Goal: Transaction & Acquisition: Purchase product/service

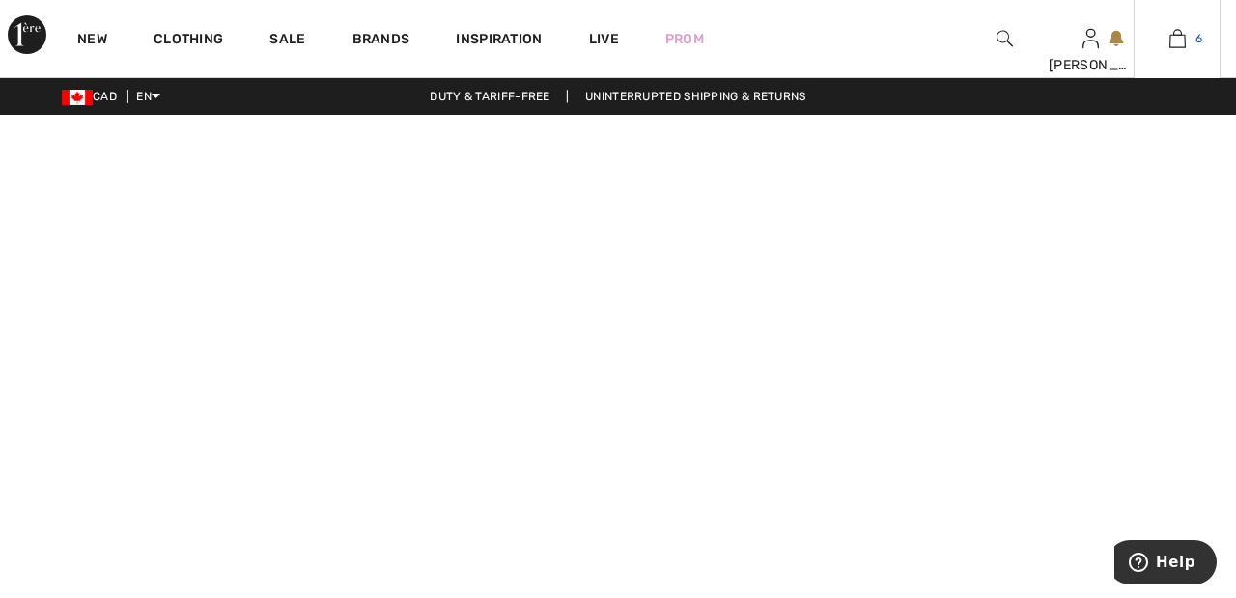
click at [1186, 34] on link "6" at bounding box center [1176, 38] width 85 height 23
click at [1198, 40] on span "6" at bounding box center [1198, 38] width 7 height 17
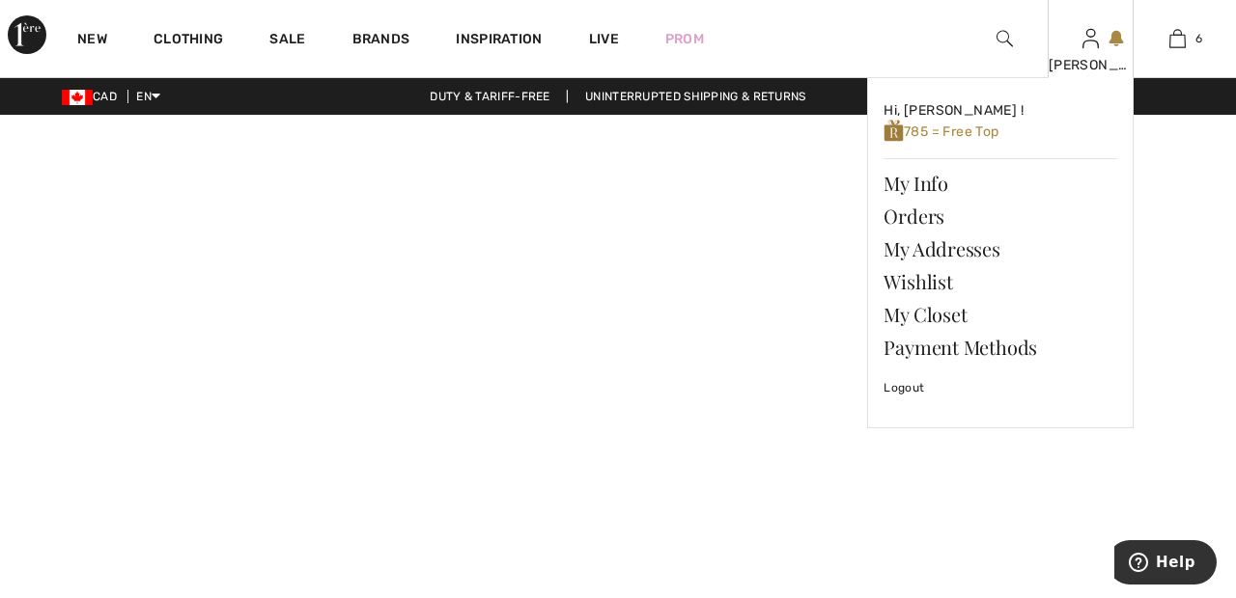
click at [1091, 47] on img at bounding box center [1090, 38] width 16 height 23
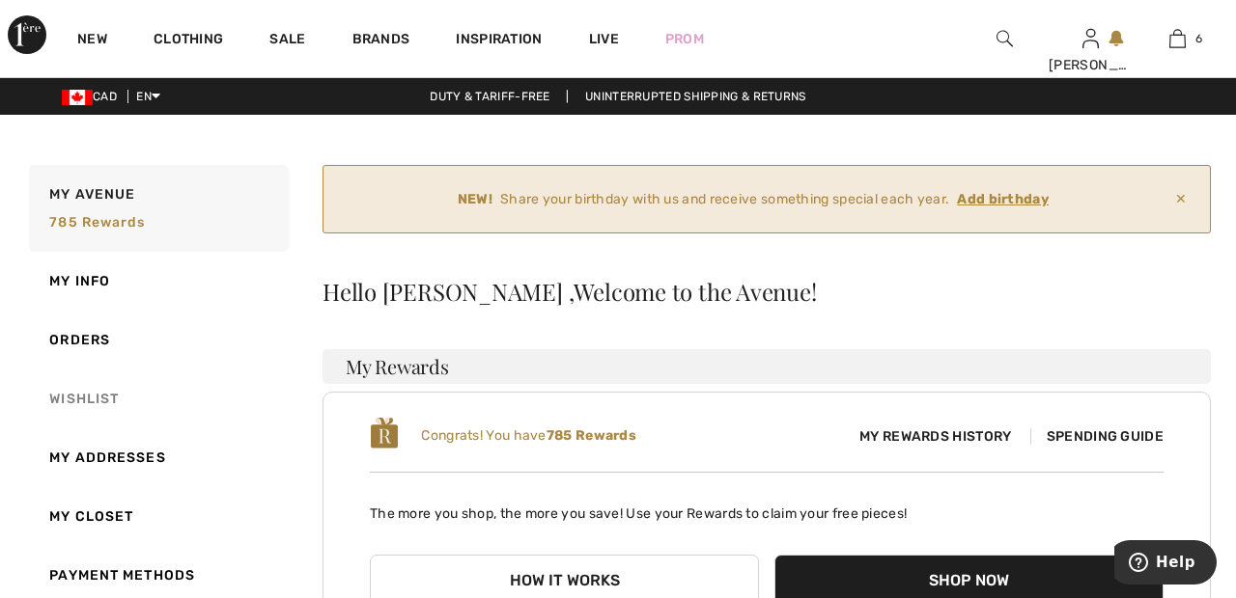
click at [97, 416] on link "Wishlist" at bounding box center [157, 399] width 264 height 59
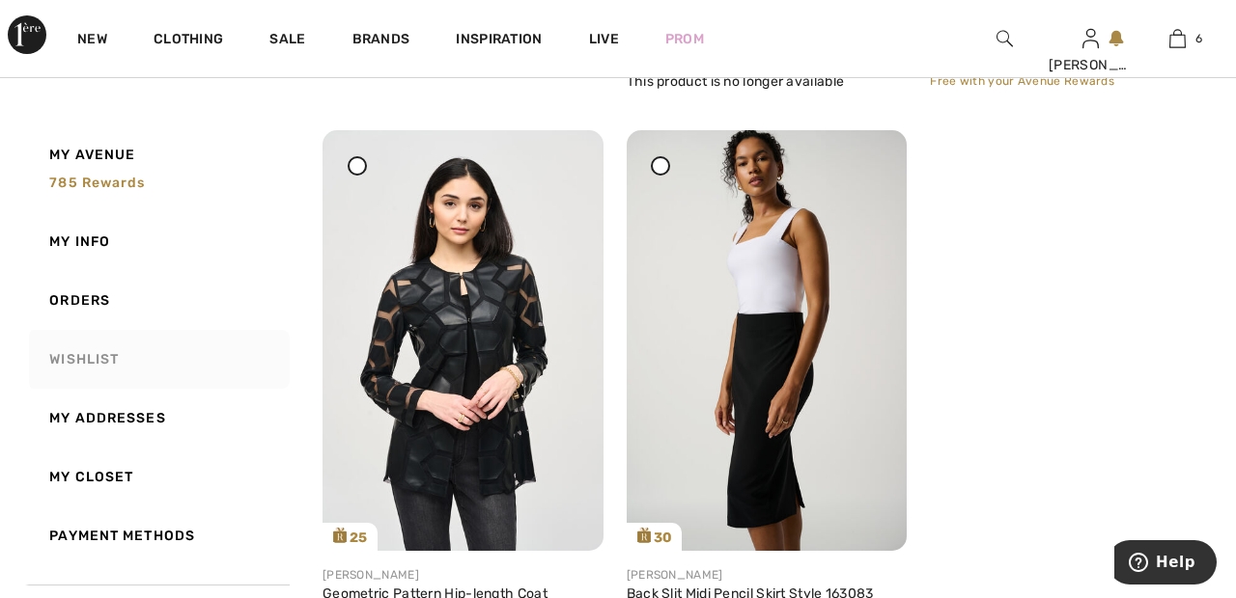
scroll to position [10488, 0]
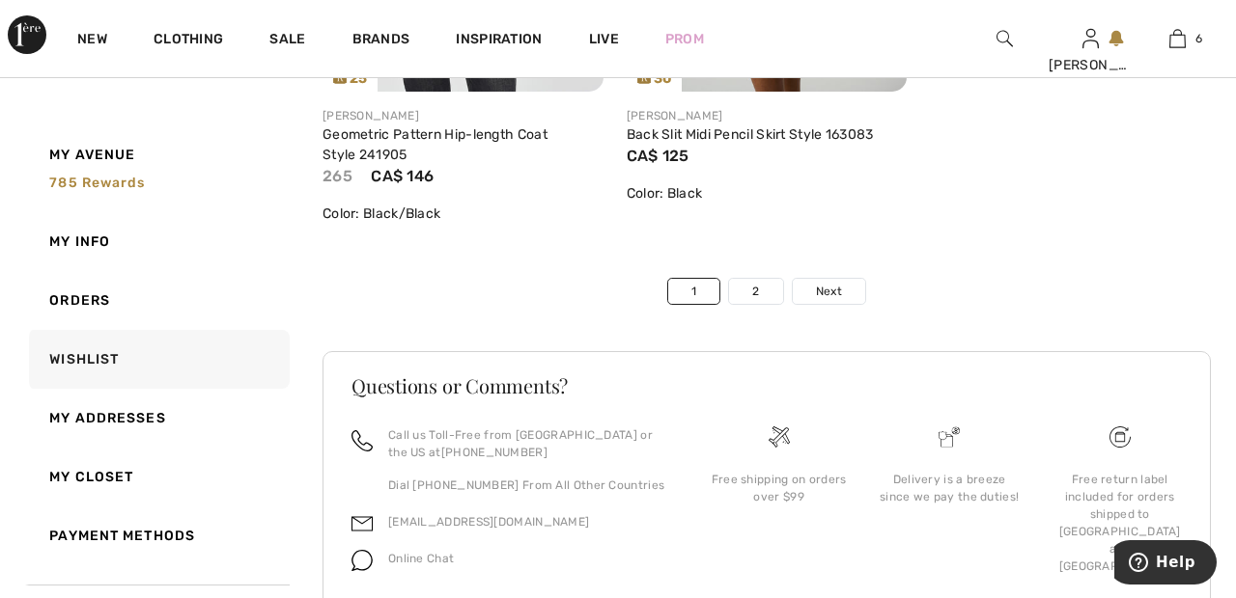
click at [1173, 466] on div "Free return label included for orders shipped to [GEOGRAPHIC_DATA] and [GEOGRAP…" at bounding box center [1119, 513] width 171 height 172
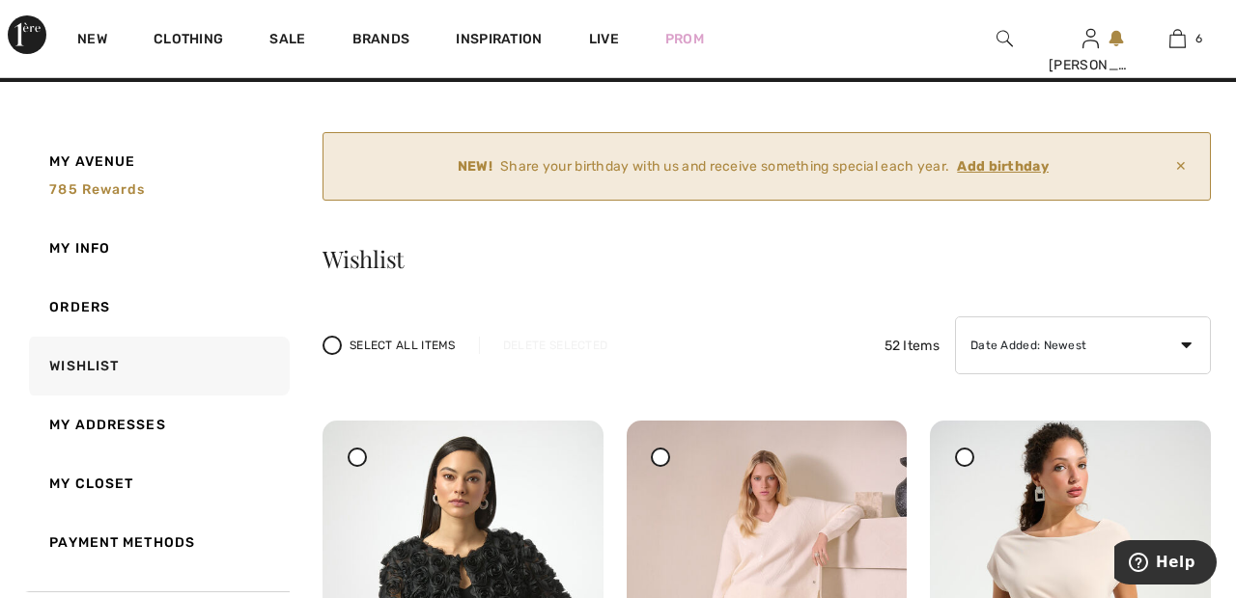
scroll to position [0, 0]
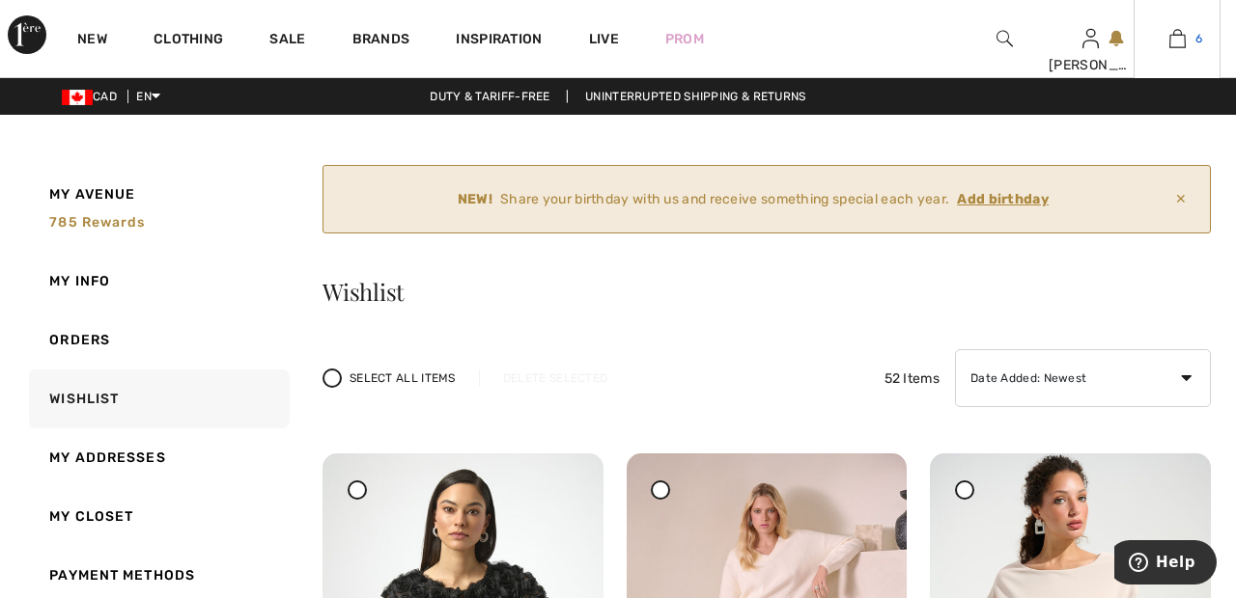
click at [1178, 44] on img at bounding box center [1177, 38] width 16 height 23
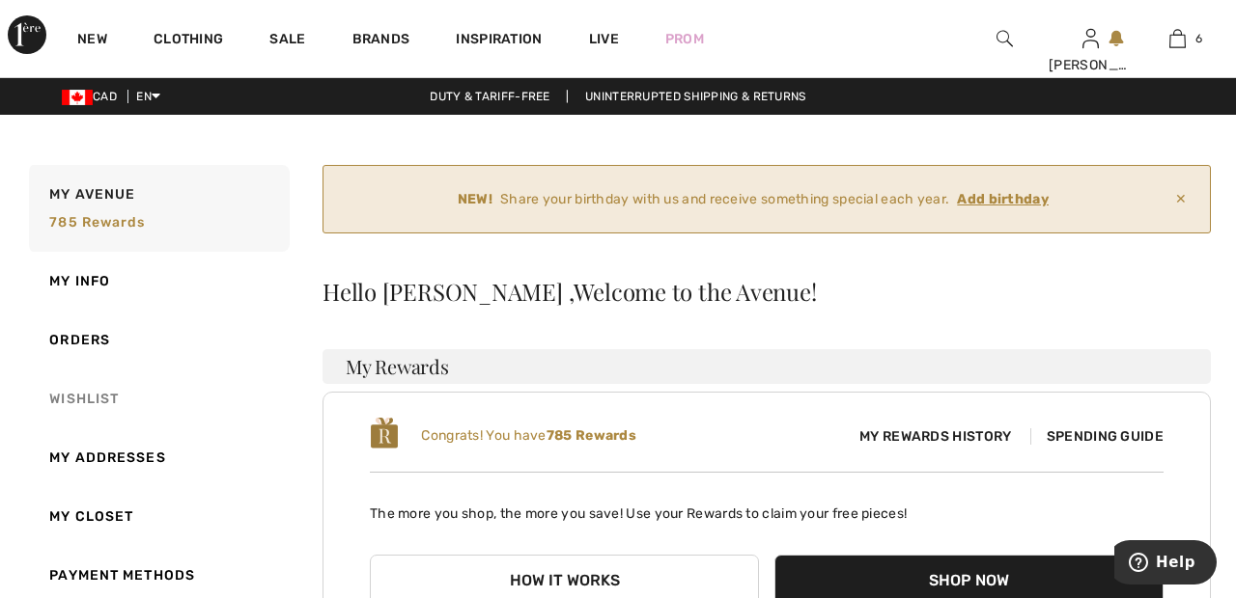
click at [94, 403] on link "Wishlist" at bounding box center [157, 399] width 264 height 59
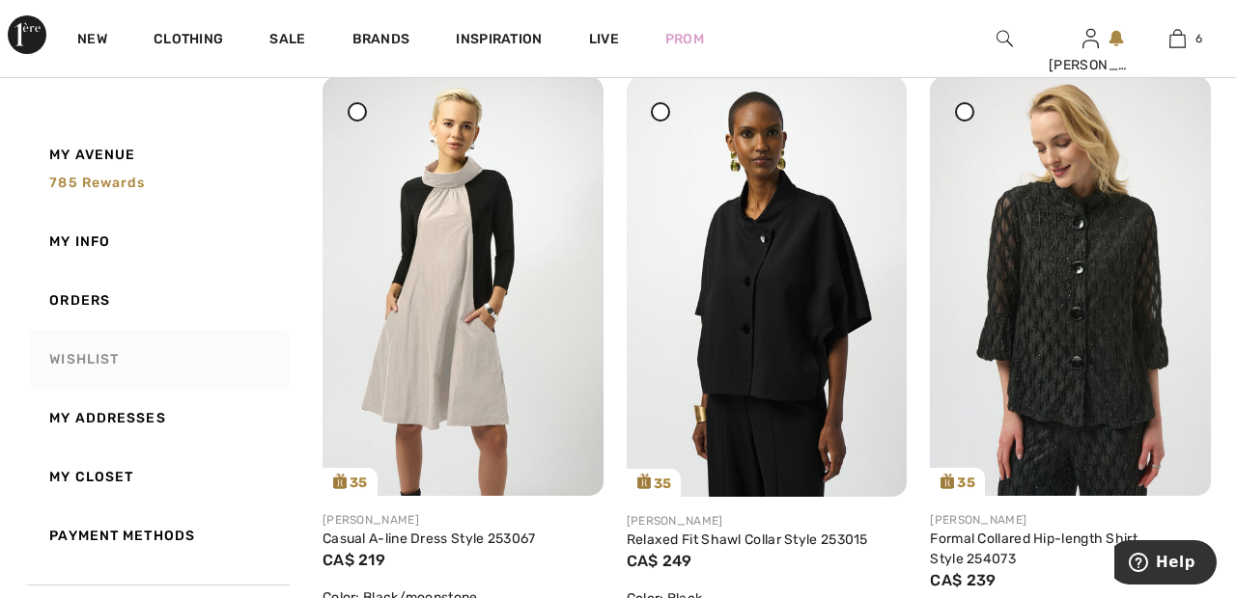
scroll to position [997, 0]
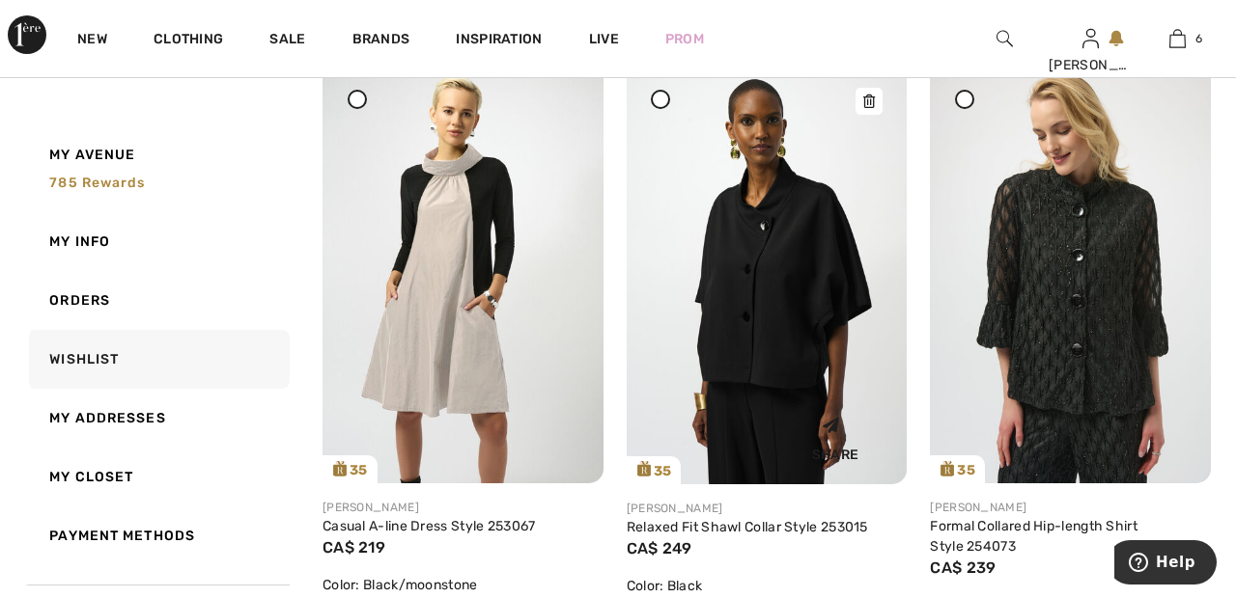
click at [797, 279] on img at bounding box center [766, 274] width 281 height 421
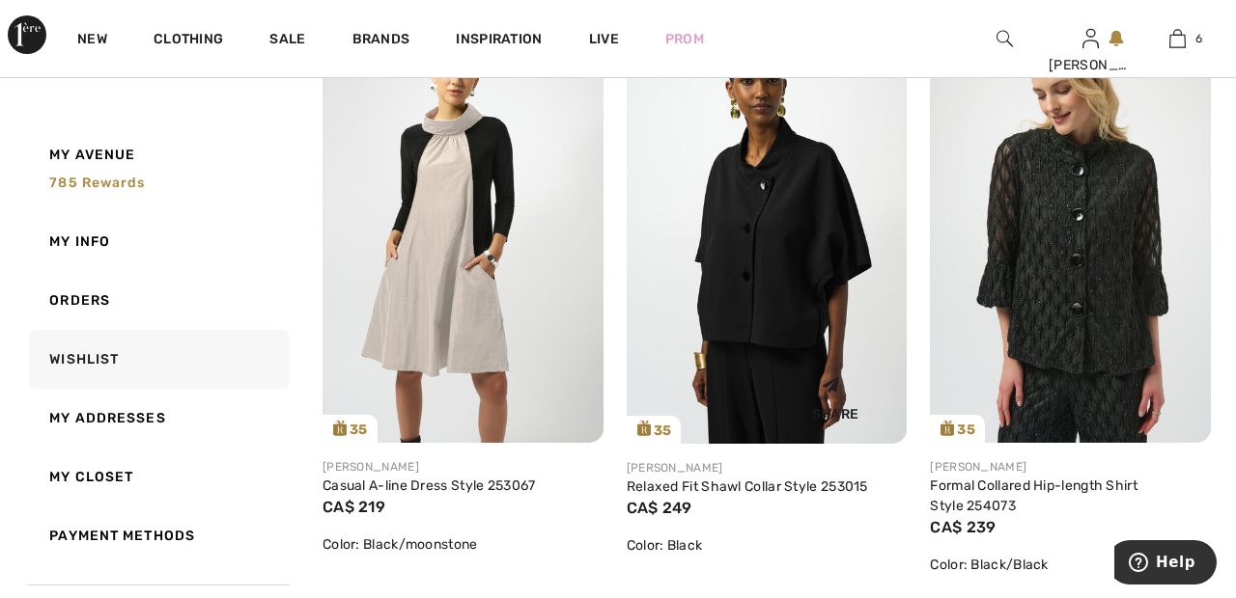
scroll to position [1090, 0]
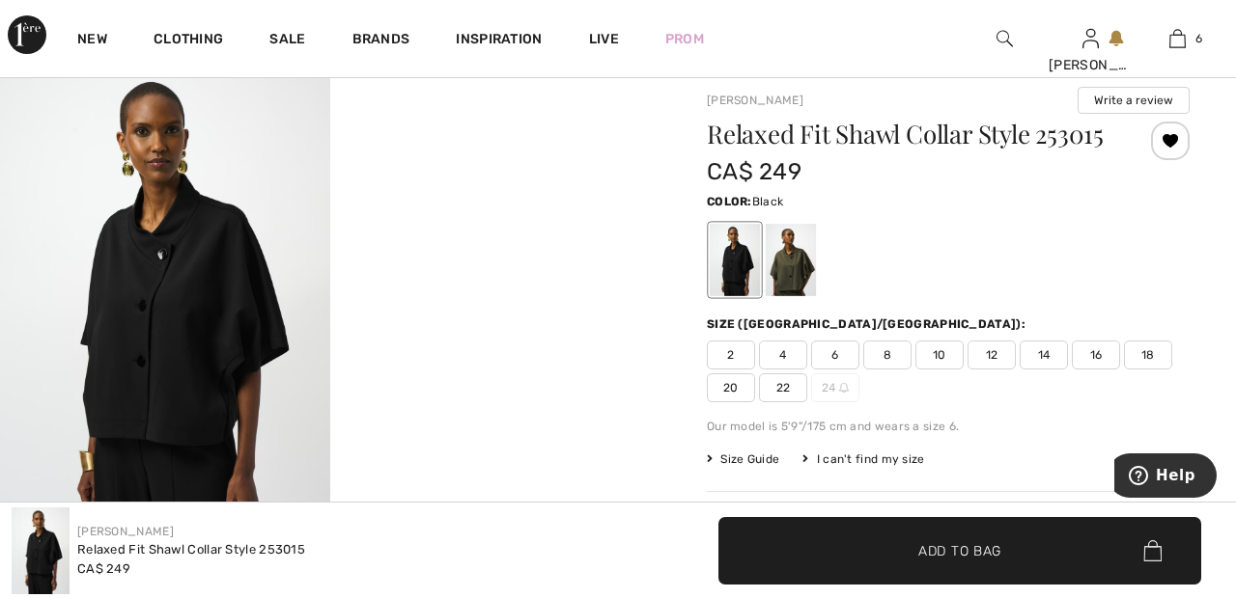
scroll to position [25, 0]
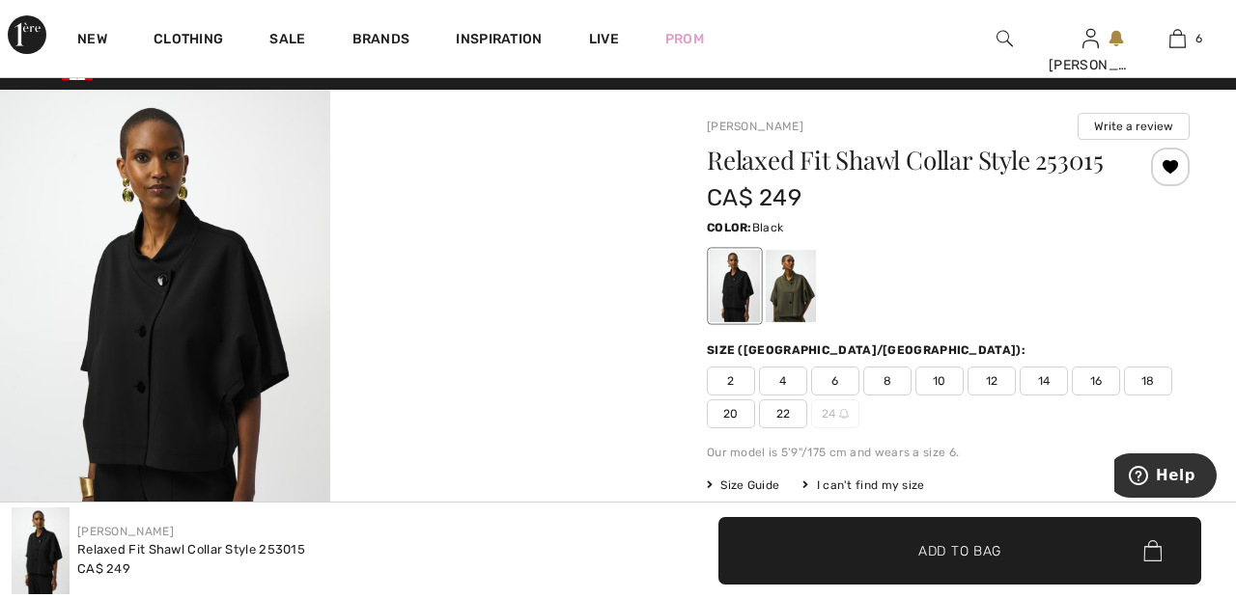
click at [805, 301] on div at bounding box center [790, 286] width 50 height 72
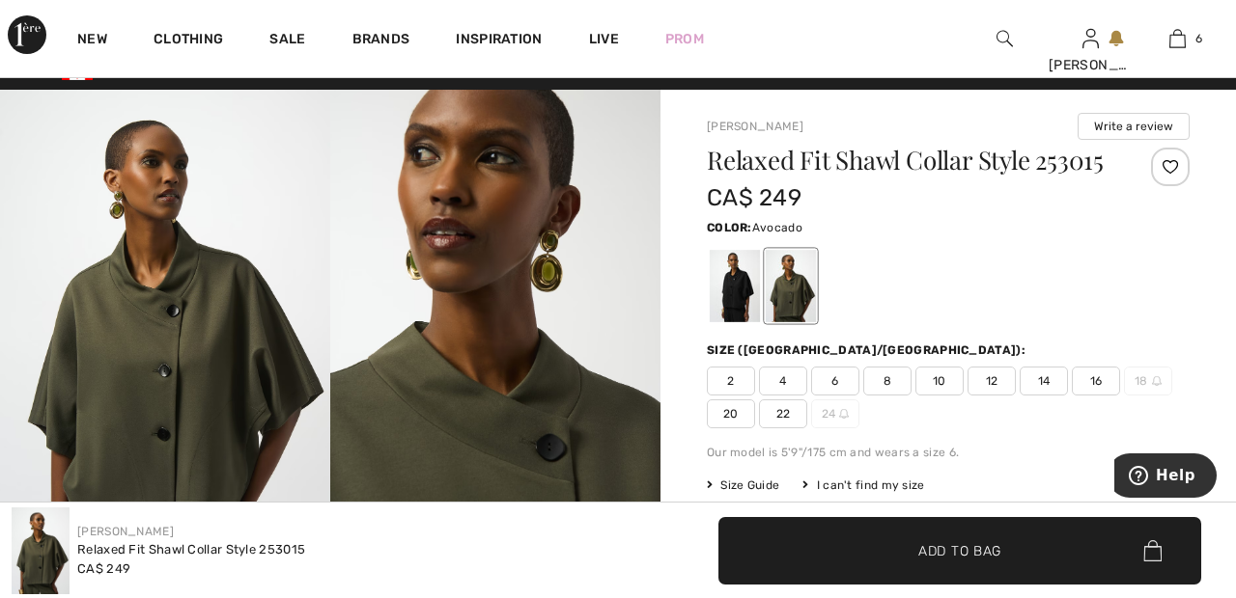
click at [736, 296] on div at bounding box center [734, 286] width 50 height 72
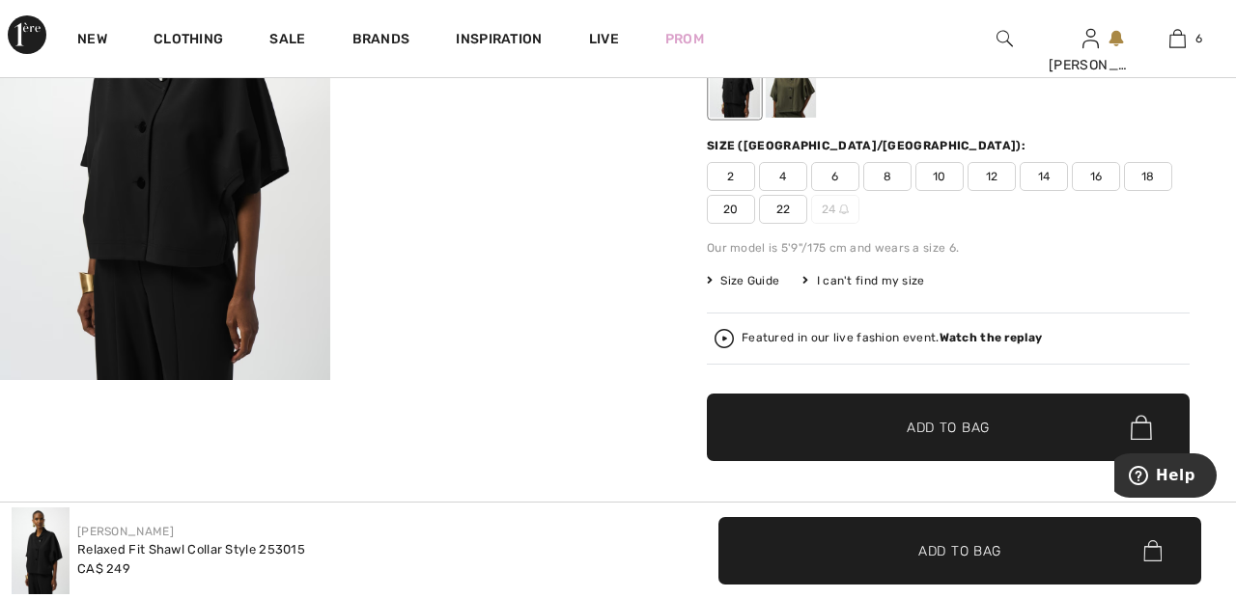
scroll to position [229, 0]
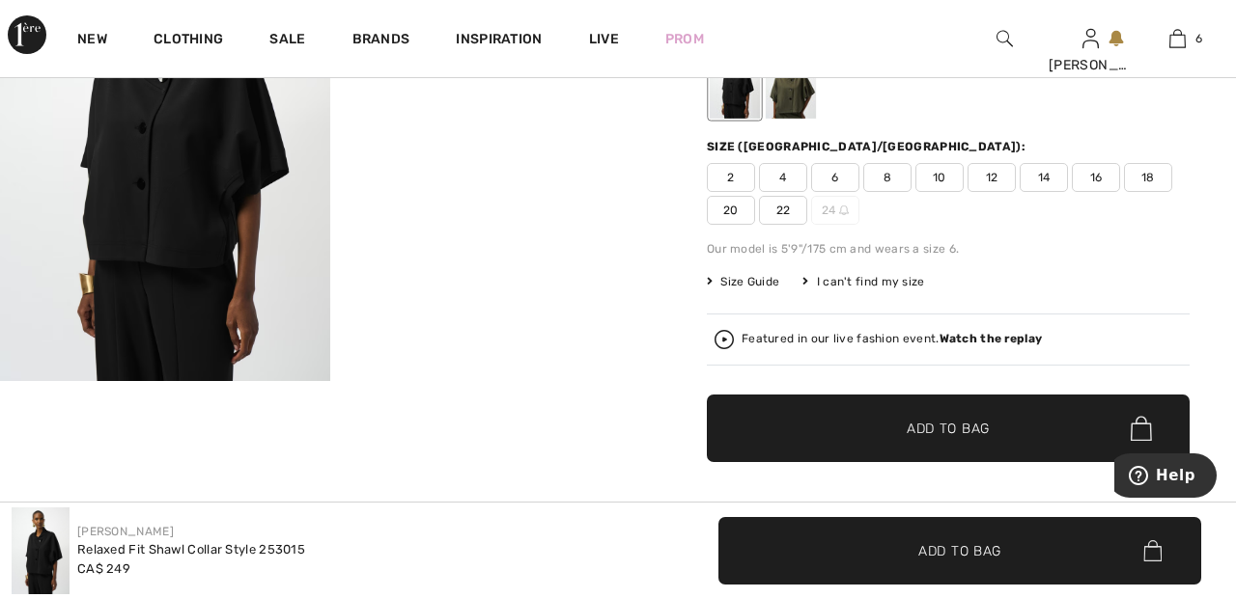
click at [797, 214] on span "22" at bounding box center [783, 210] width 48 height 29
click at [952, 431] on span "Add to Bag" at bounding box center [947, 429] width 83 height 20
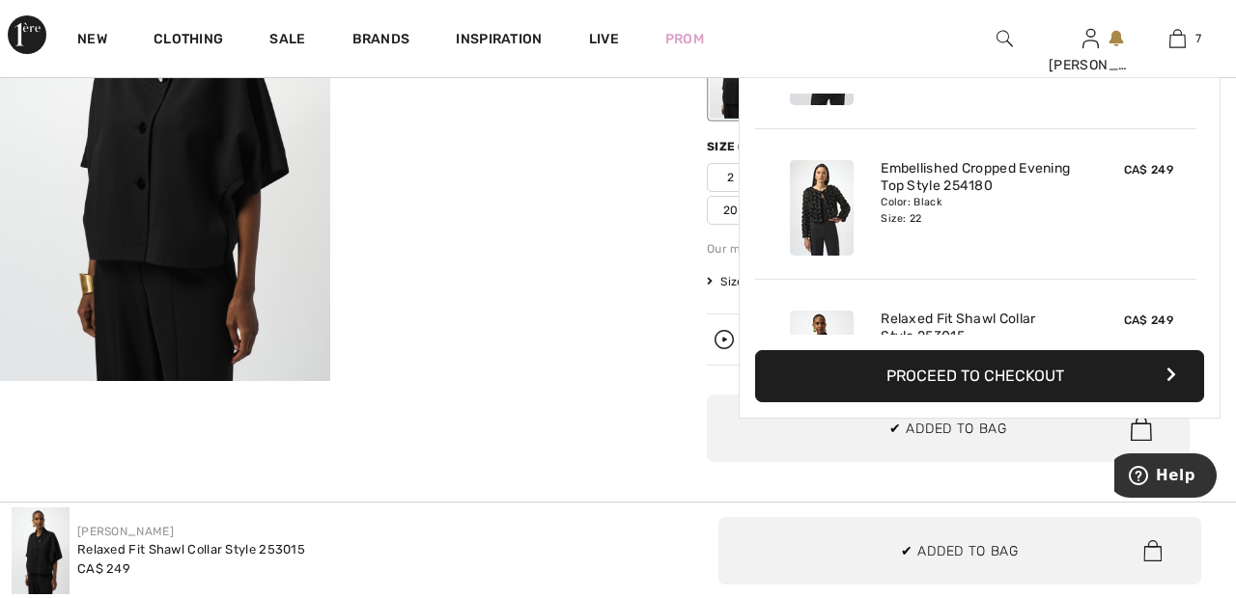
scroll to position [813, 0]
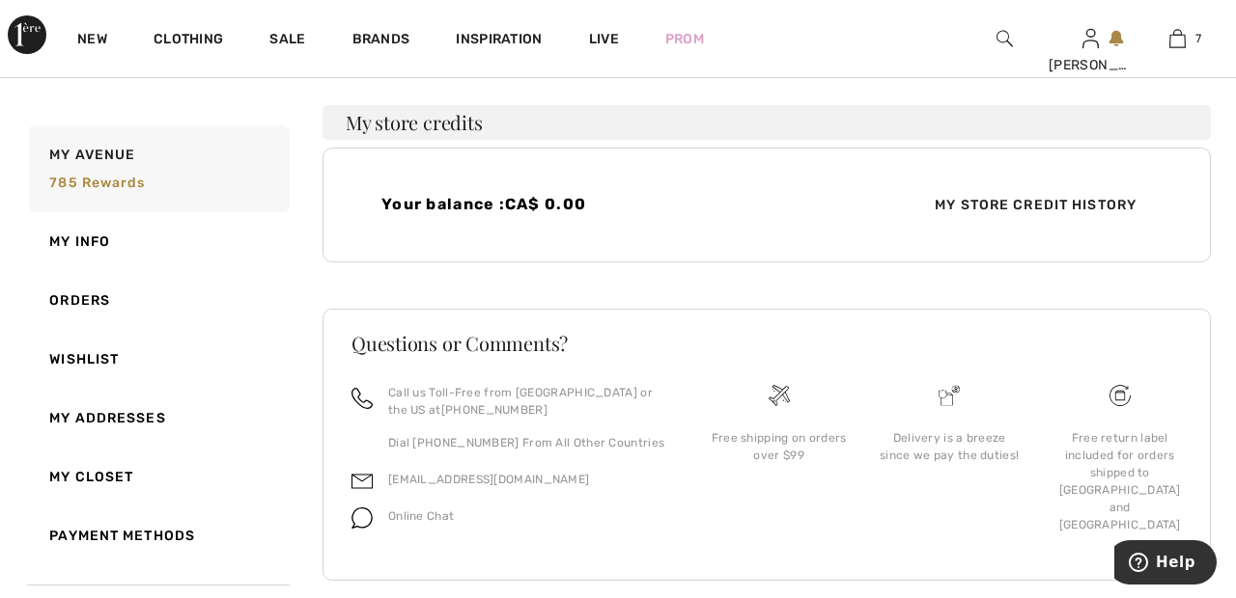
scroll to position [626, 0]
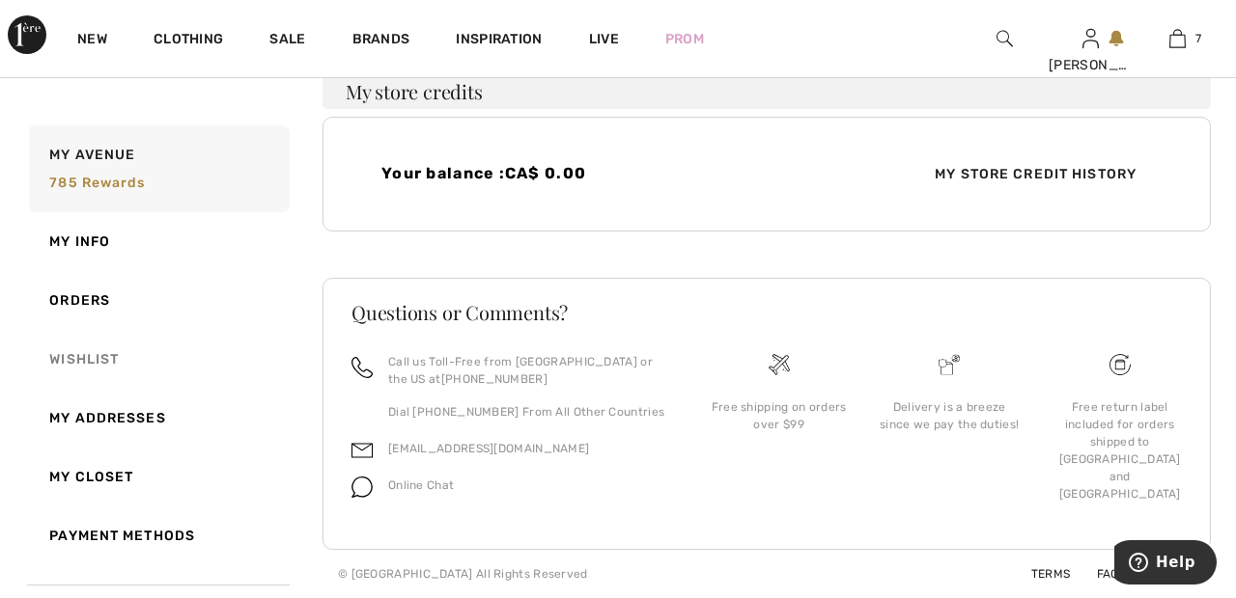
click at [111, 364] on link "Wishlist" at bounding box center [157, 359] width 264 height 59
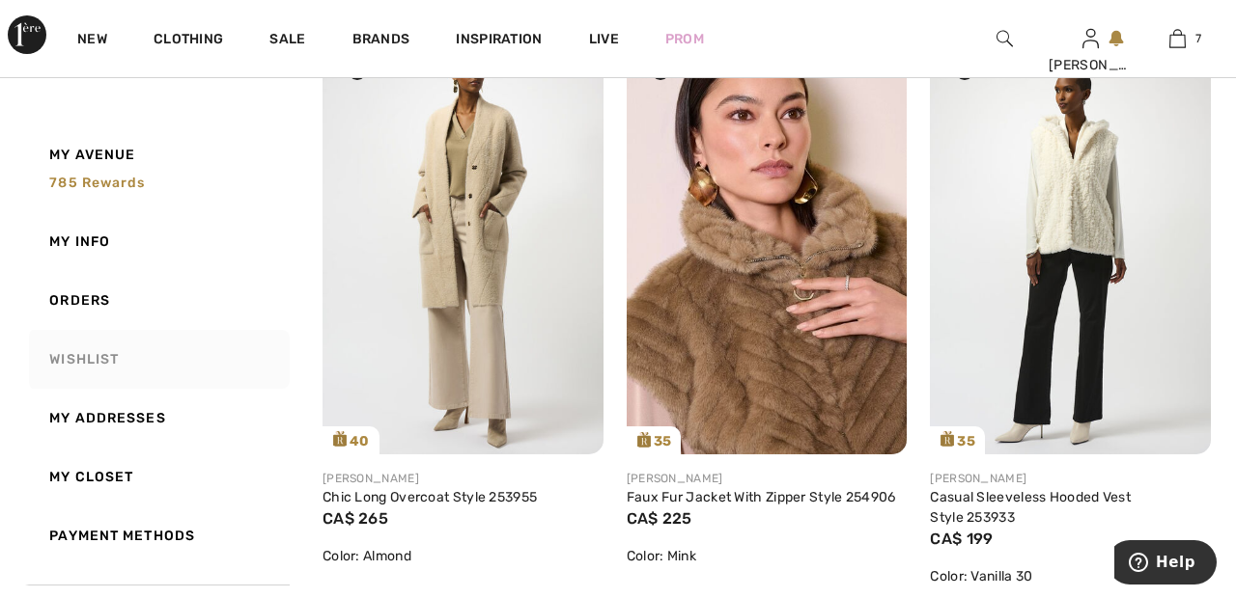
scroll to position [1644, 0]
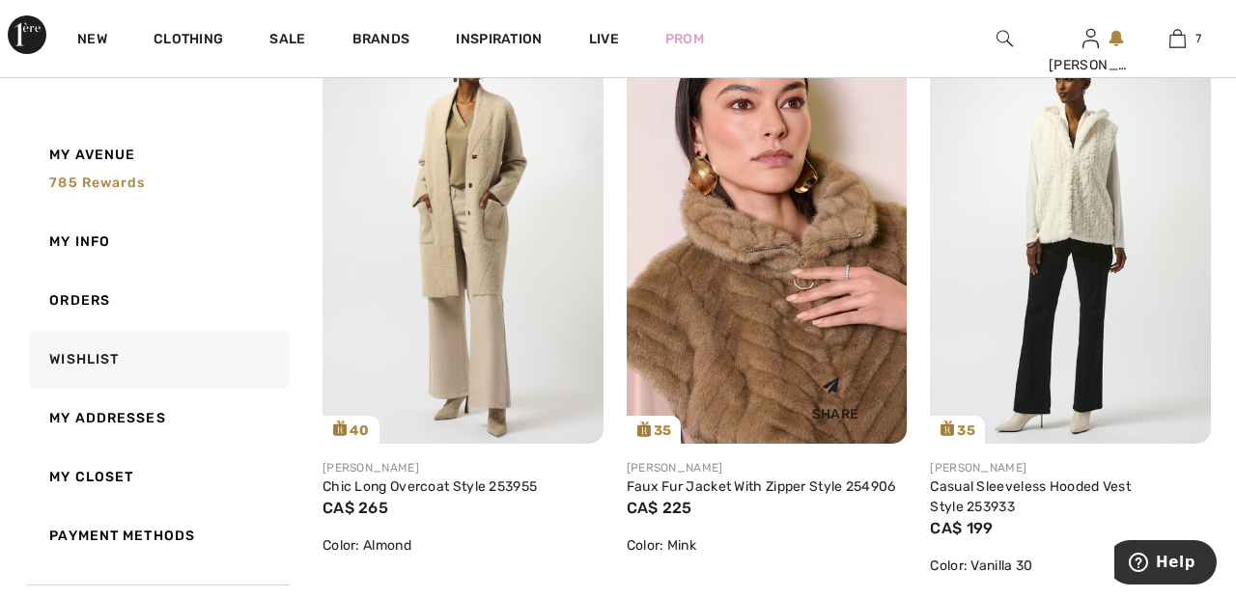
click at [819, 325] on img at bounding box center [766, 233] width 281 height 421
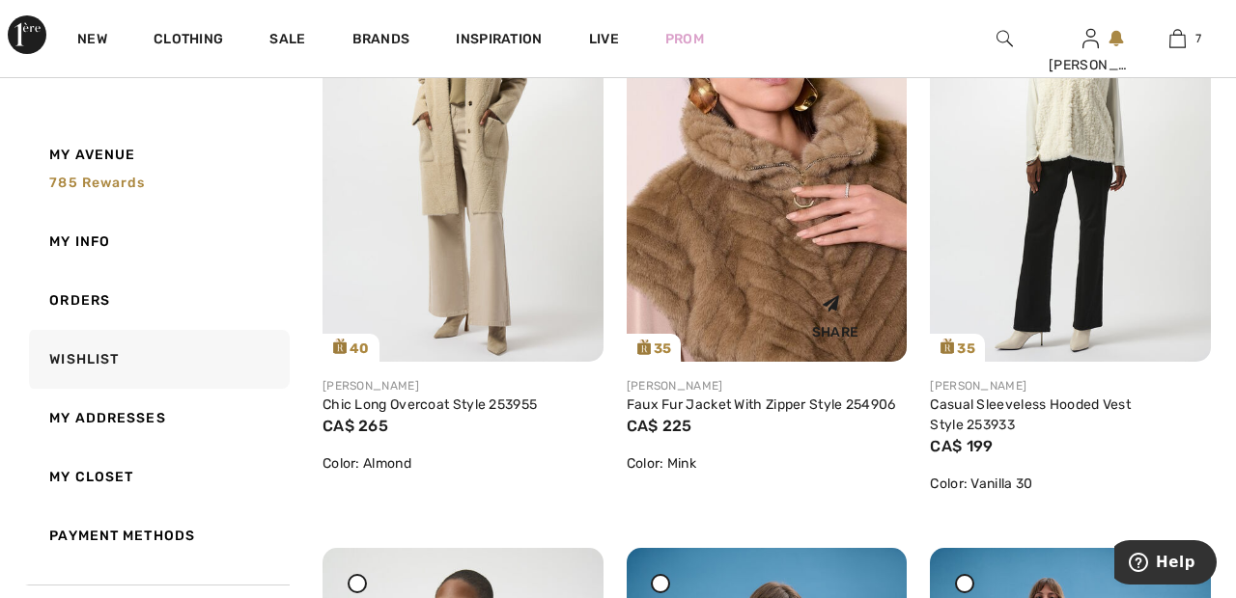
scroll to position [1736, 0]
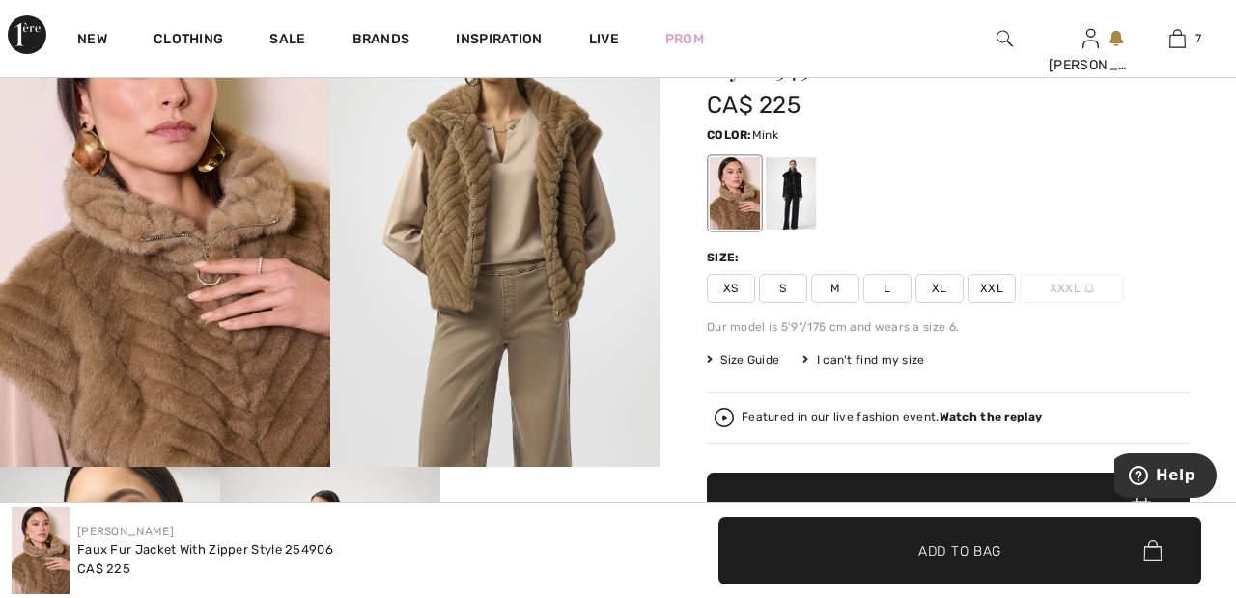
scroll to position [155, 0]
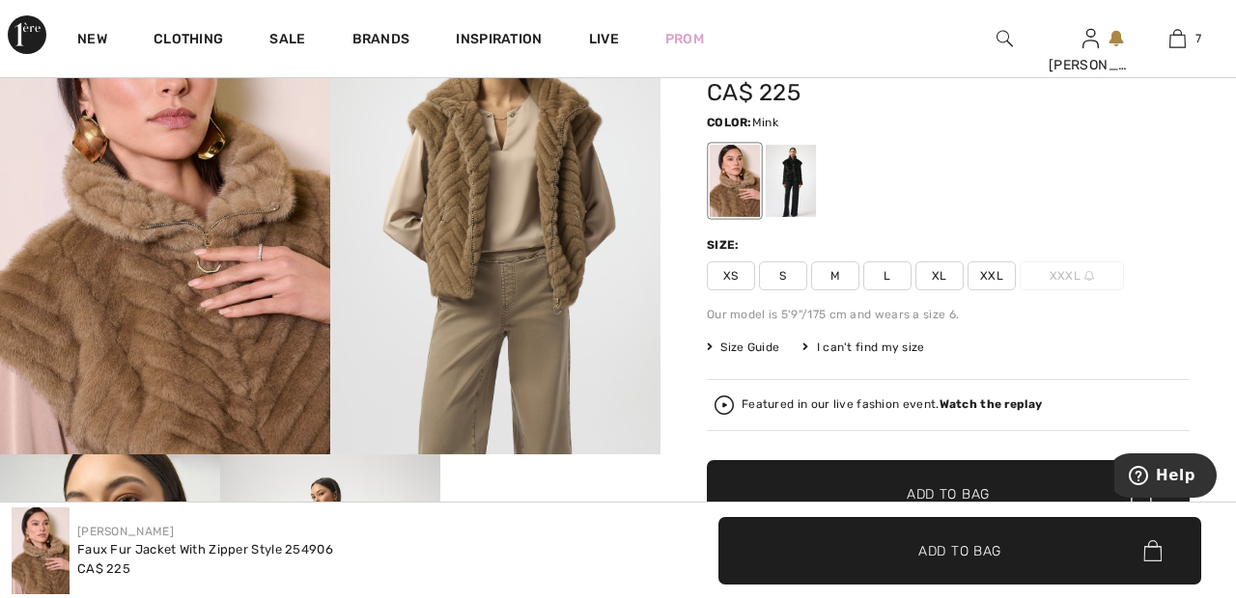
click at [1008, 278] on span "XXL" at bounding box center [991, 276] width 48 height 29
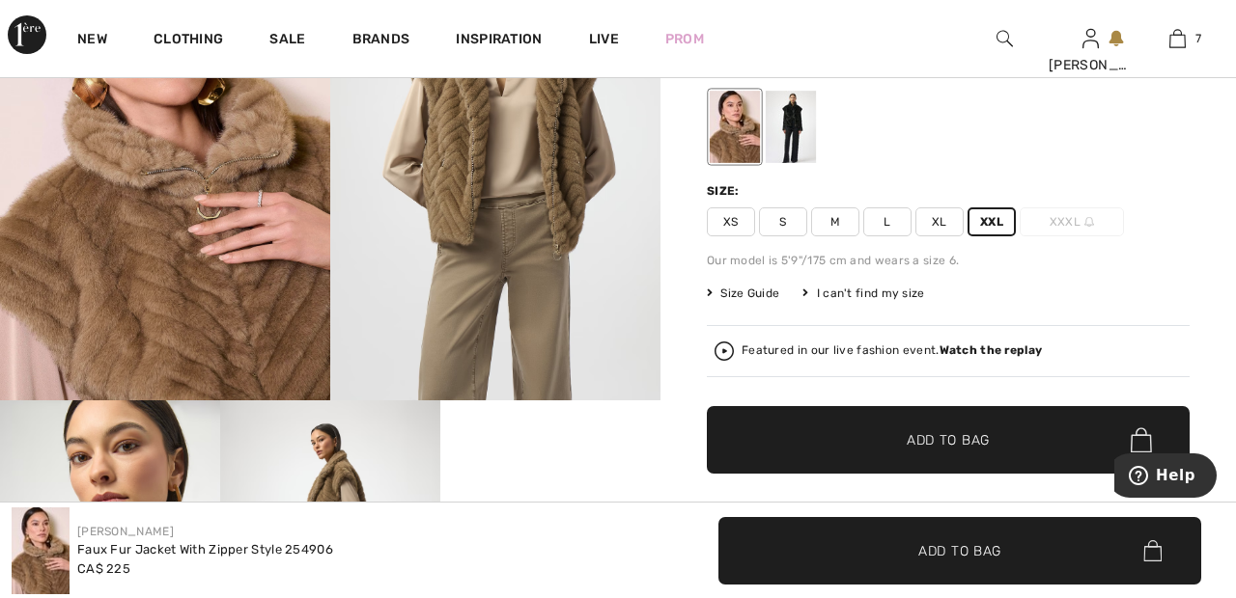
scroll to position [210, 0]
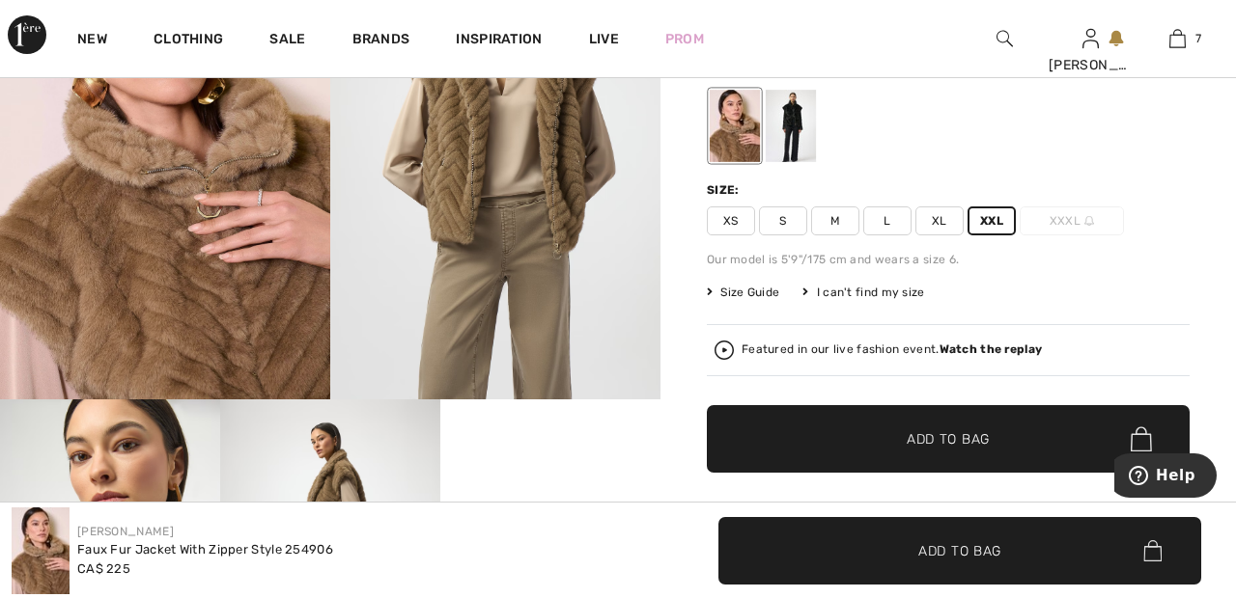
click at [1000, 455] on span "✔ Added to Bag Add to Bag" at bounding box center [948, 439] width 483 height 68
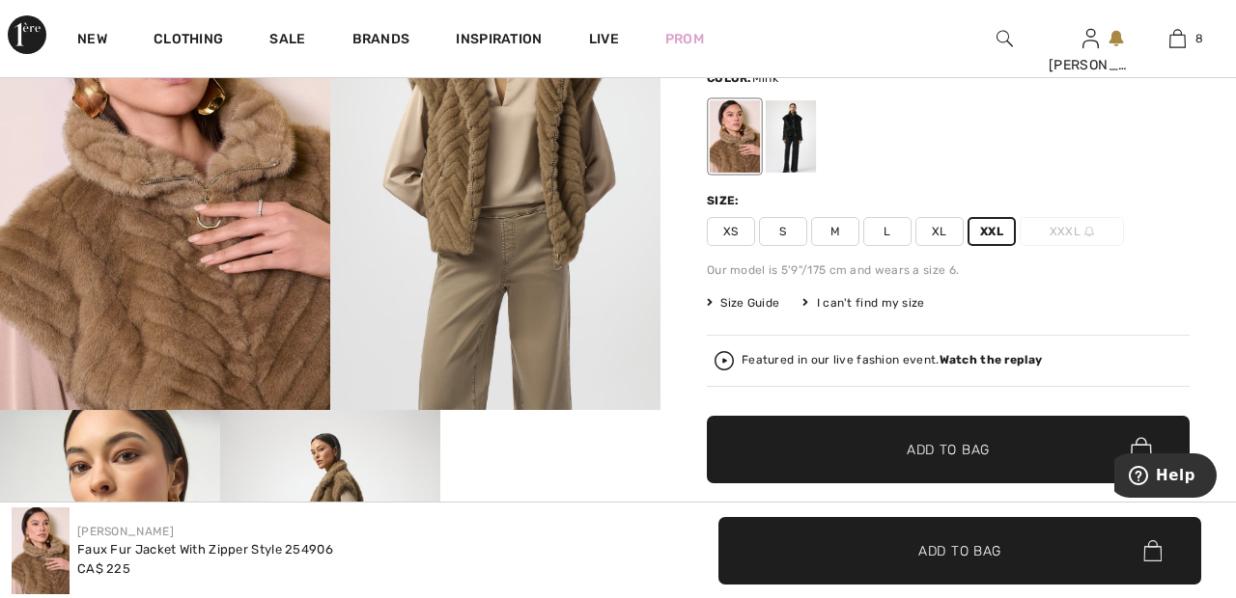
click at [803, 137] on div at bounding box center [790, 136] width 50 height 72
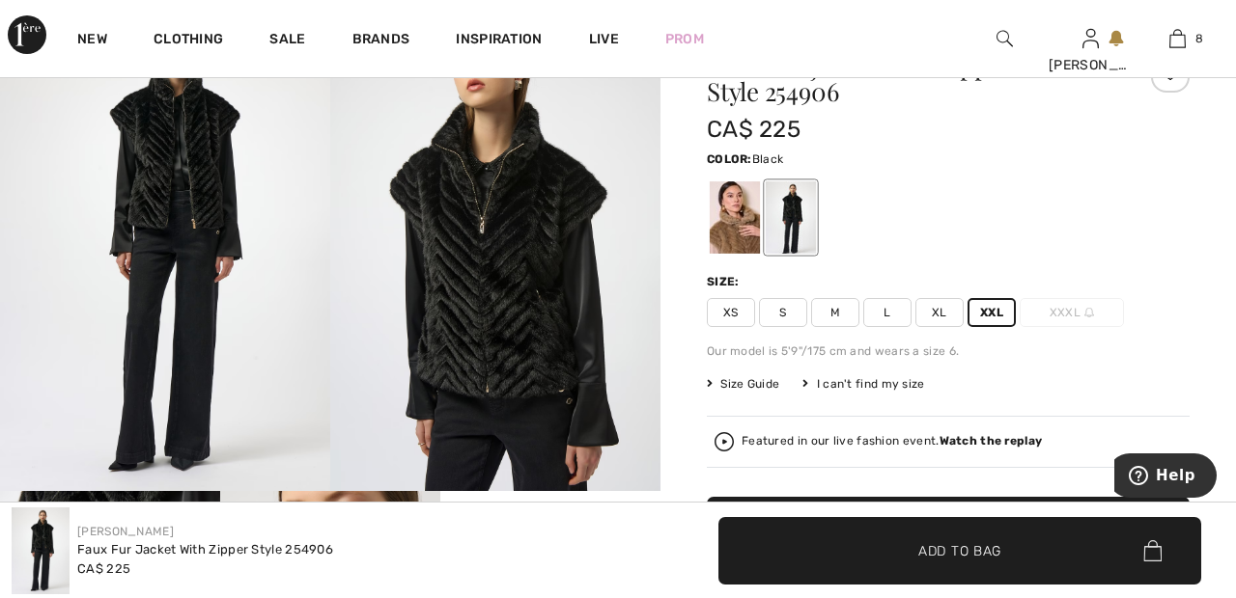
scroll to position [127, 0]
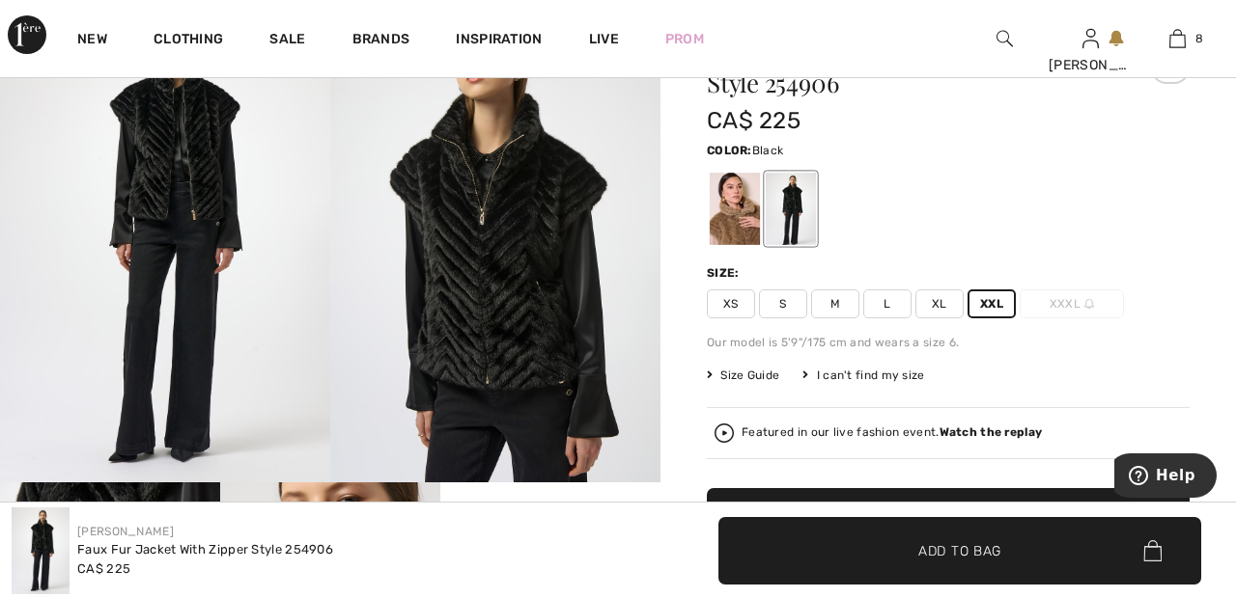
click at [1010, 298] on span "XXL" at bounding box center [991, 304] width 48 height 29
click at [997, 522] on span "✔ Added to Bag Add to Bag" at bounding box center [948, 522] width 483 height 68
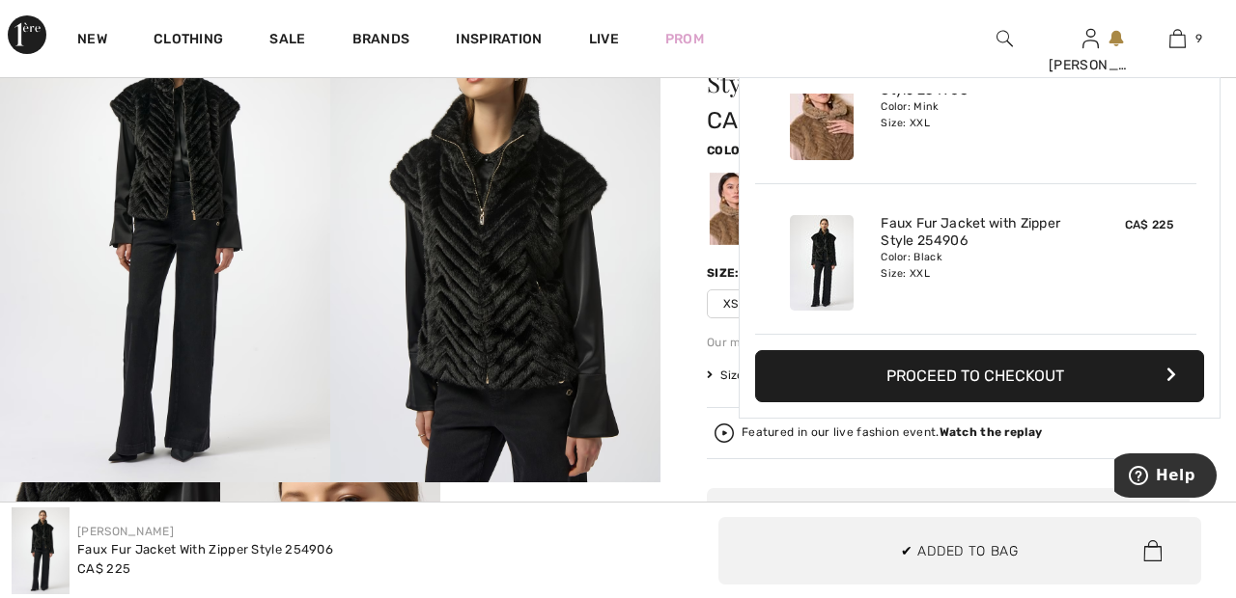
scroll to position [0, 0]
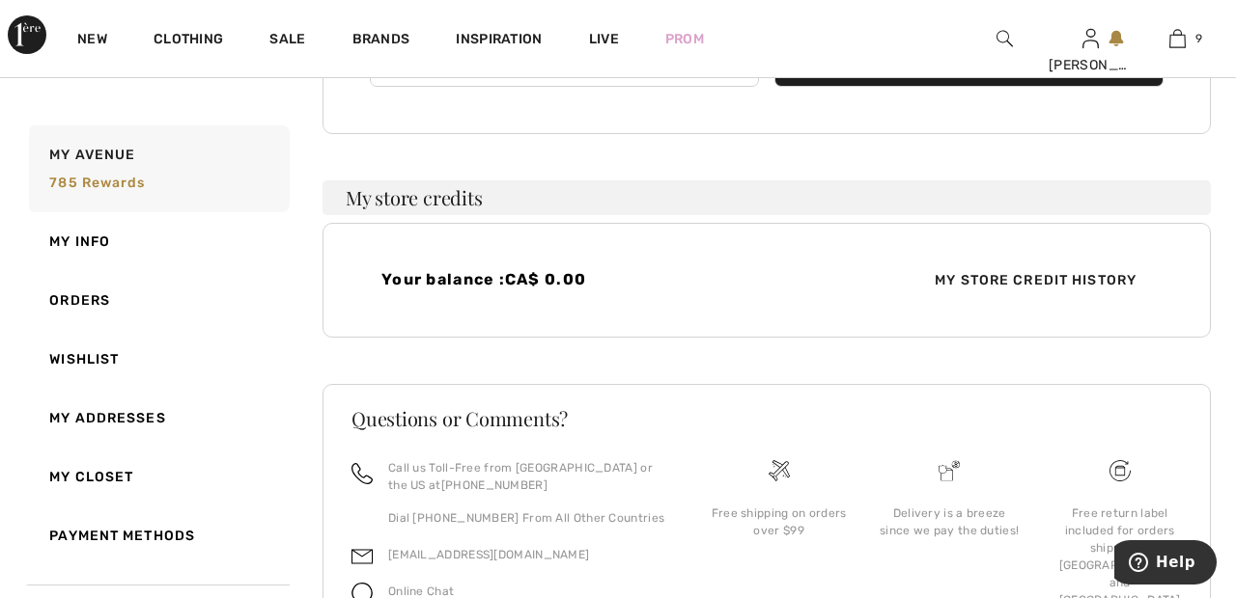
scroll to position [626, 0]
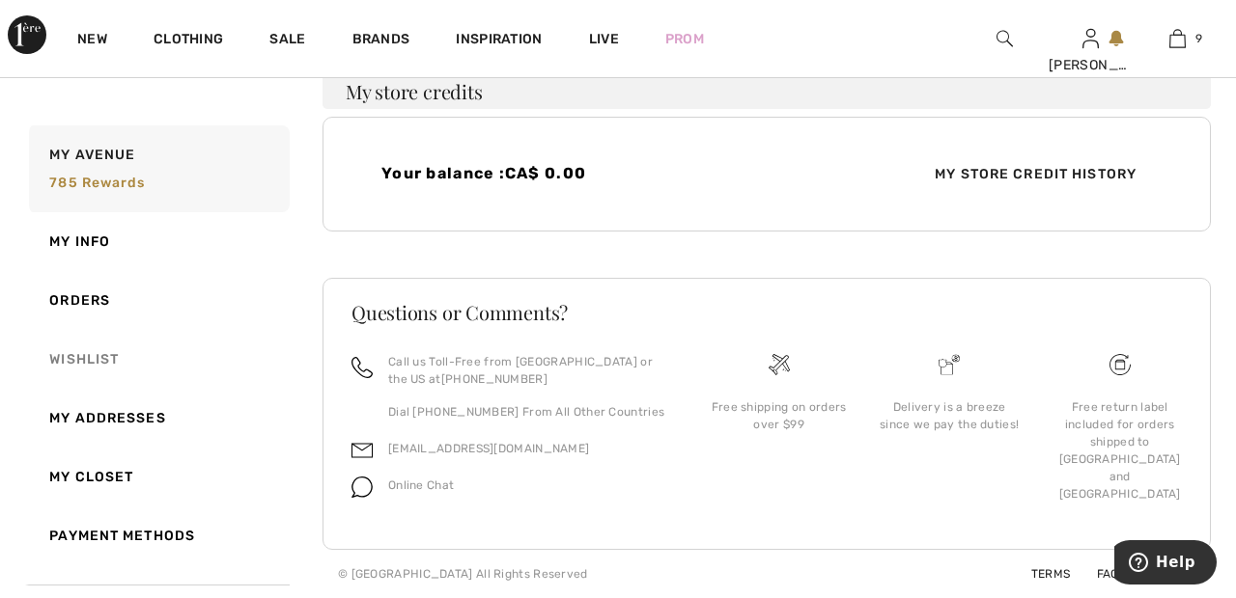
click at [107, 355] on link "Wishlist" at bounding box center [157, 359] width 264 height 59
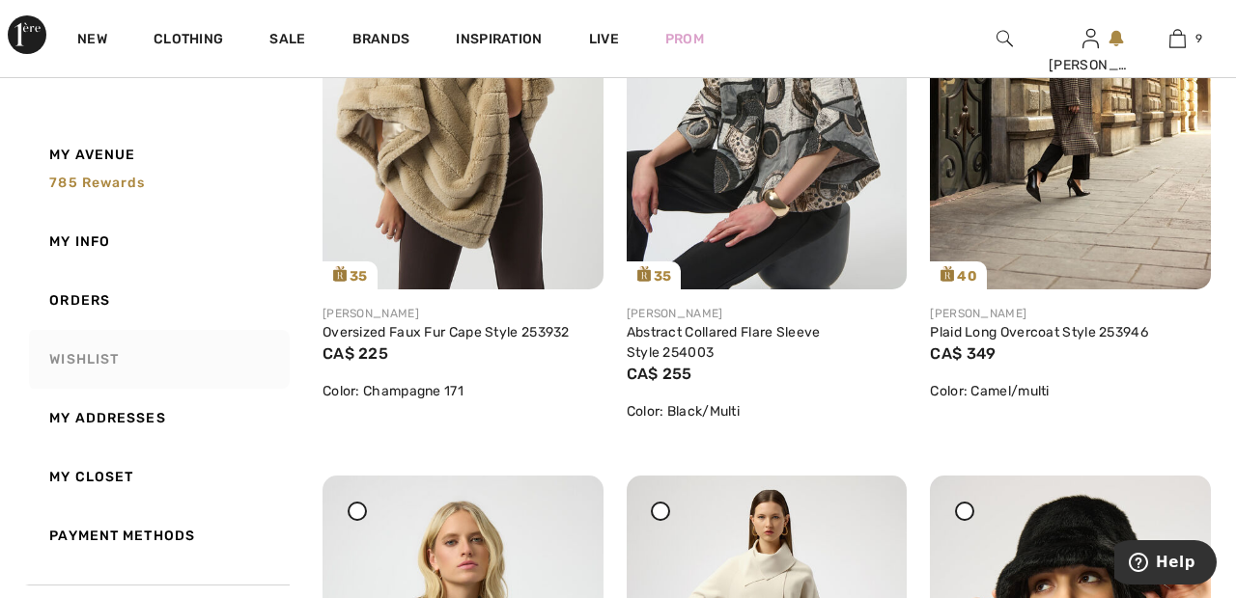
scroll to position [3597, 0]
click at [1198, 39] on span "9" at bounding box center [1198, 38] width 7 height 17
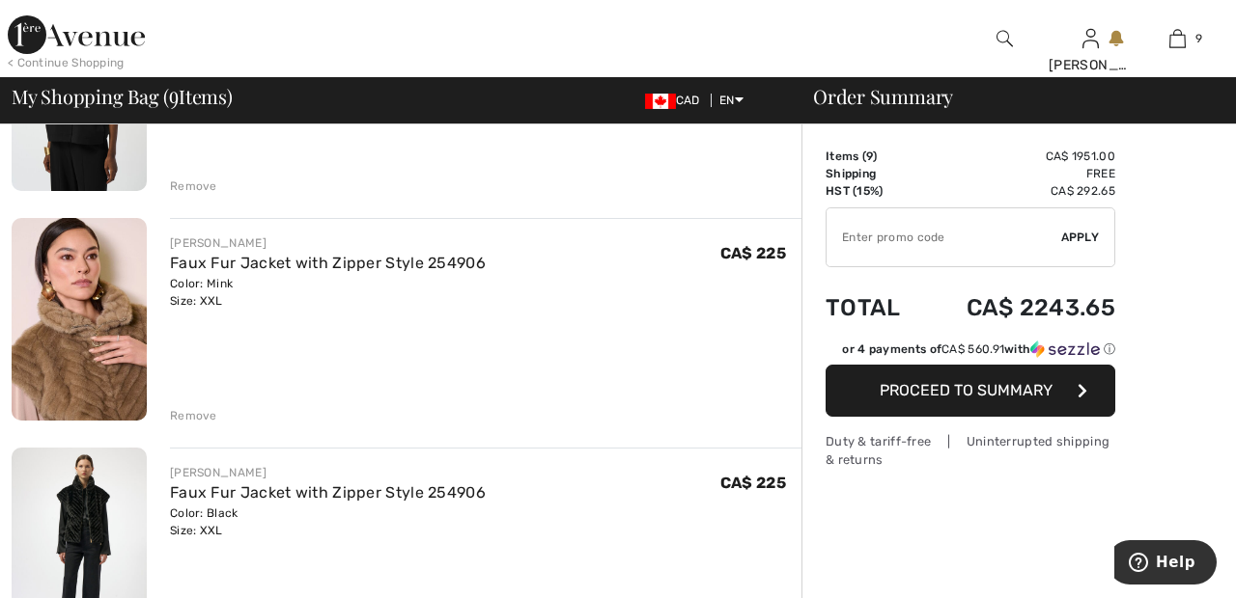
scroll to position [1661, 0]
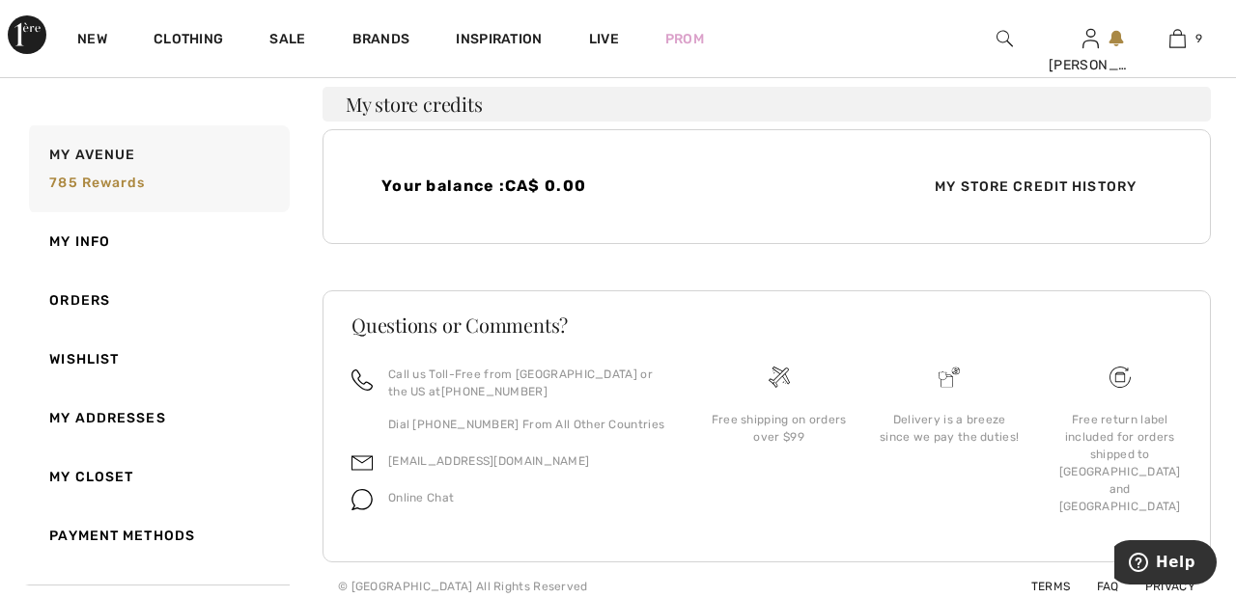
scroll to position [626, 0]
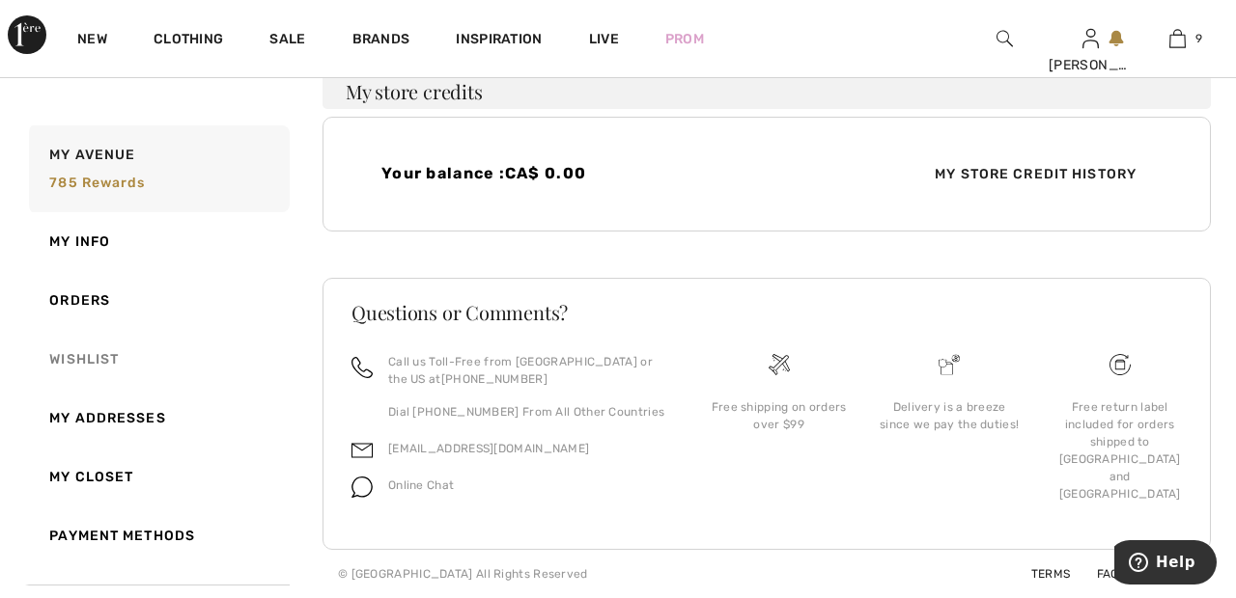
click at [110, 361] on link "Wishlist" at bounding box center [157, 359] width 264 height 59
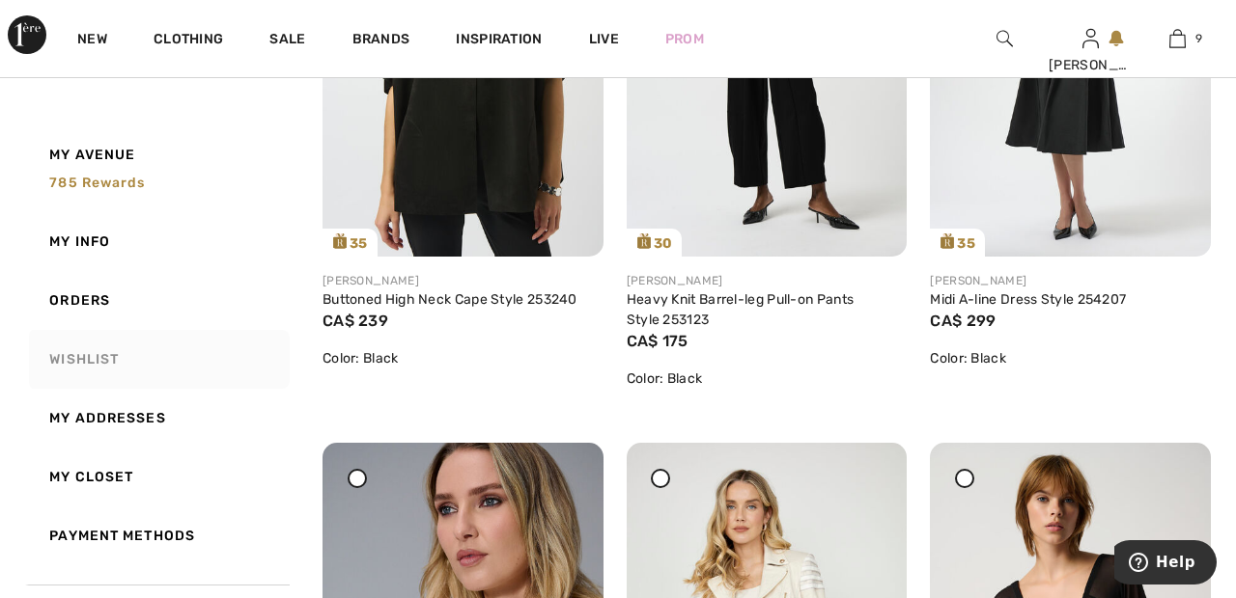
scroll to position [4847, 0]
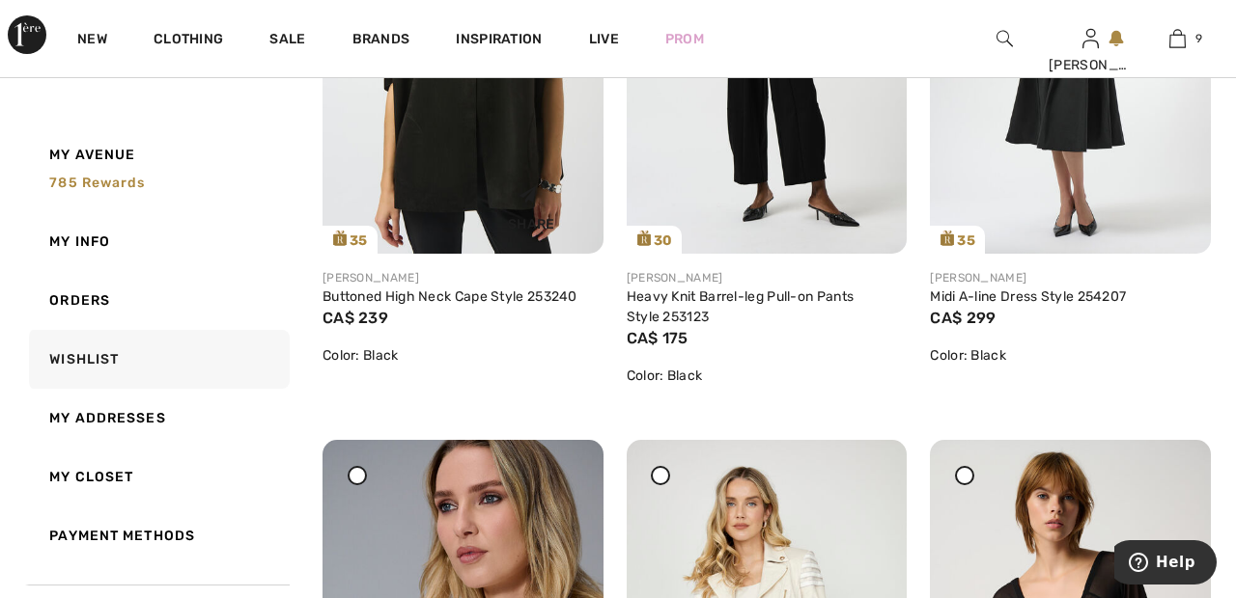
click at [514, 171] on div "Share" at bounding box center [531, 205] width 115 height 69
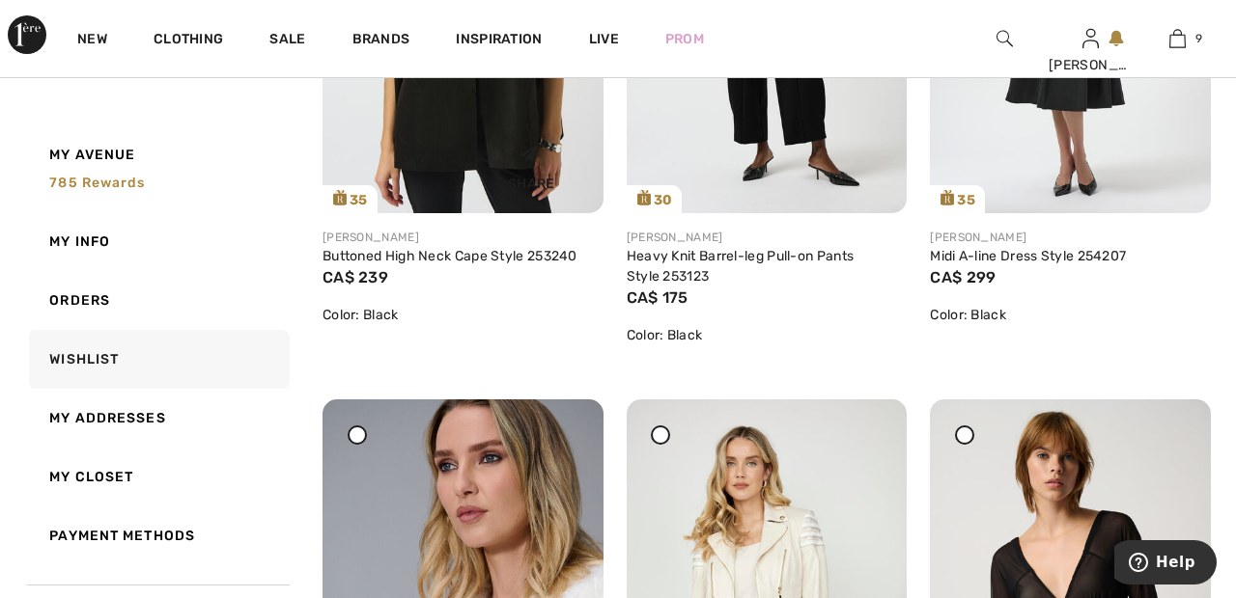
scroll to position [4928, 0]
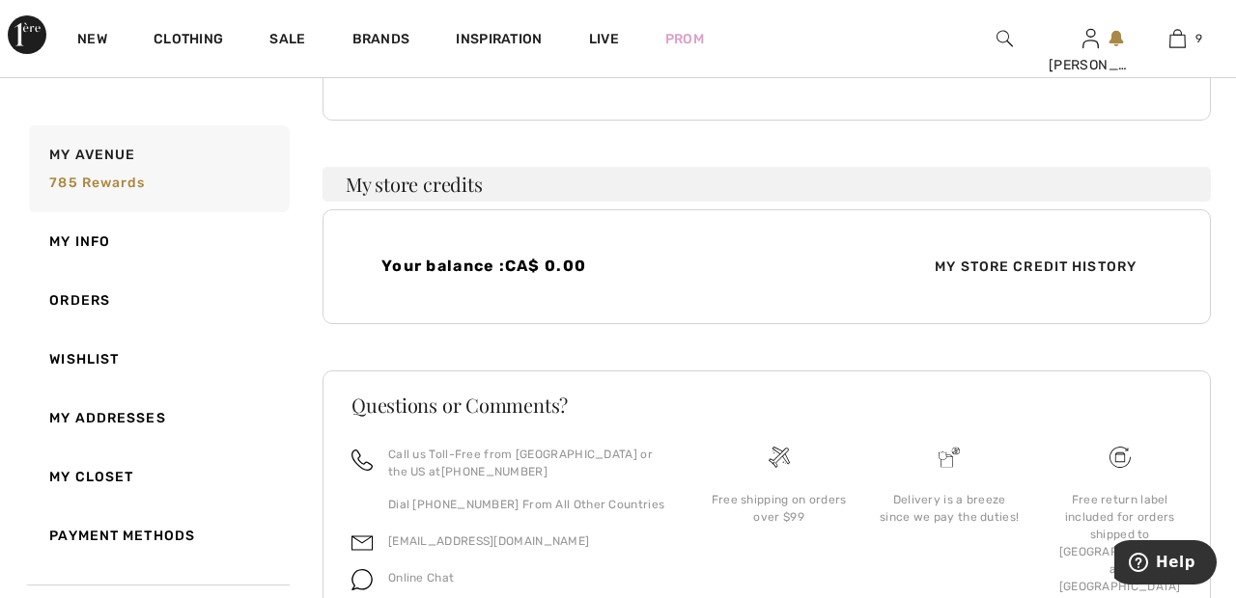
scroll to position [626, 0]
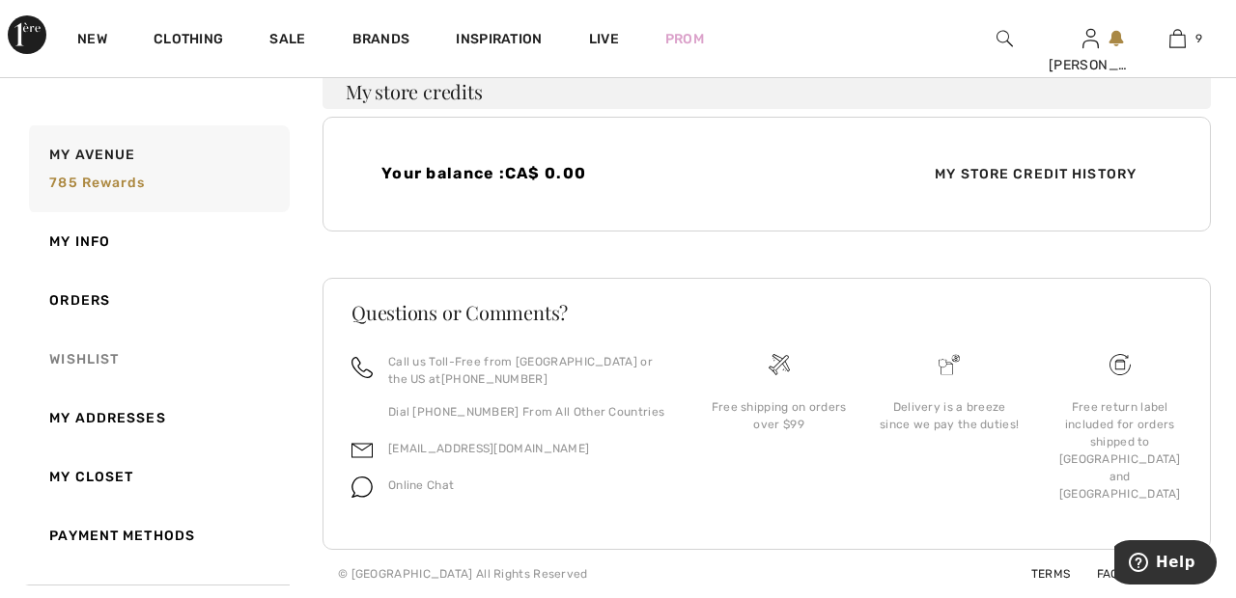
click at [102, 362] on link "Wishlist" at bounding box center [157, 359] width 264 height 59
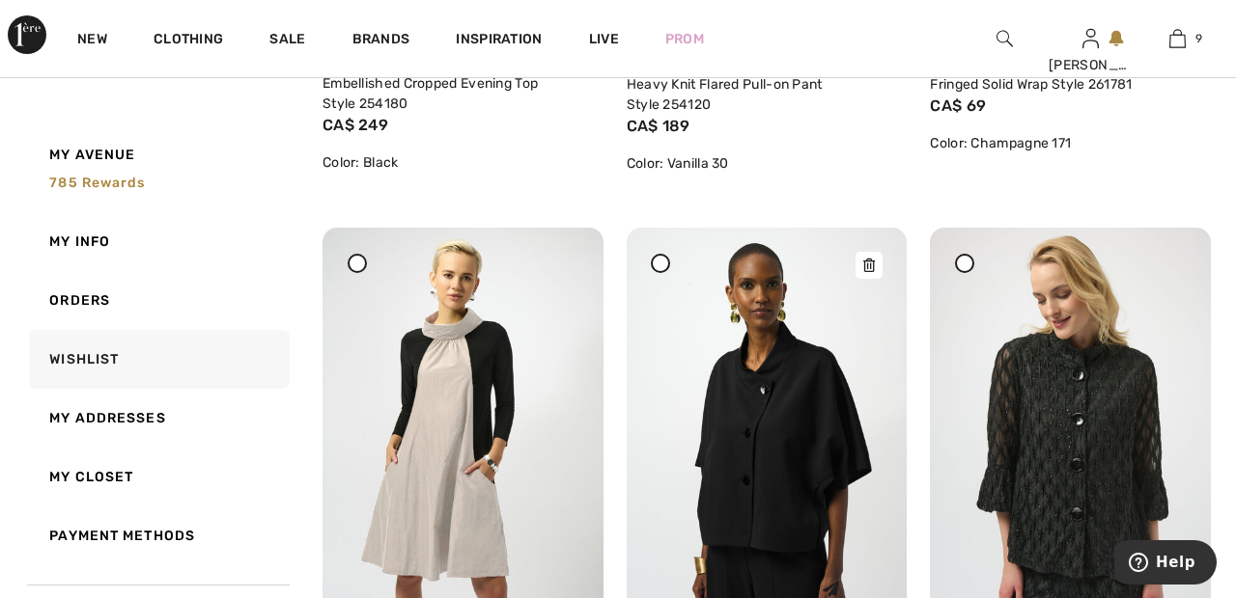
click at [816, 416] on img at bounding box center [766, 438] width 281 height 421
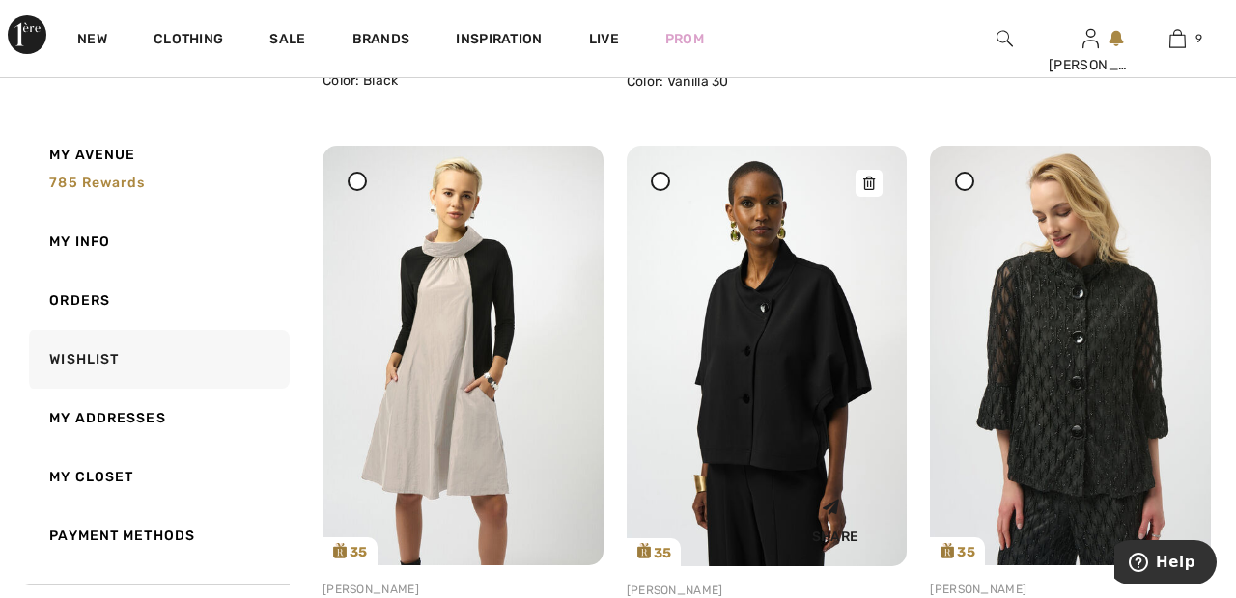
scroll to position [926, 0]
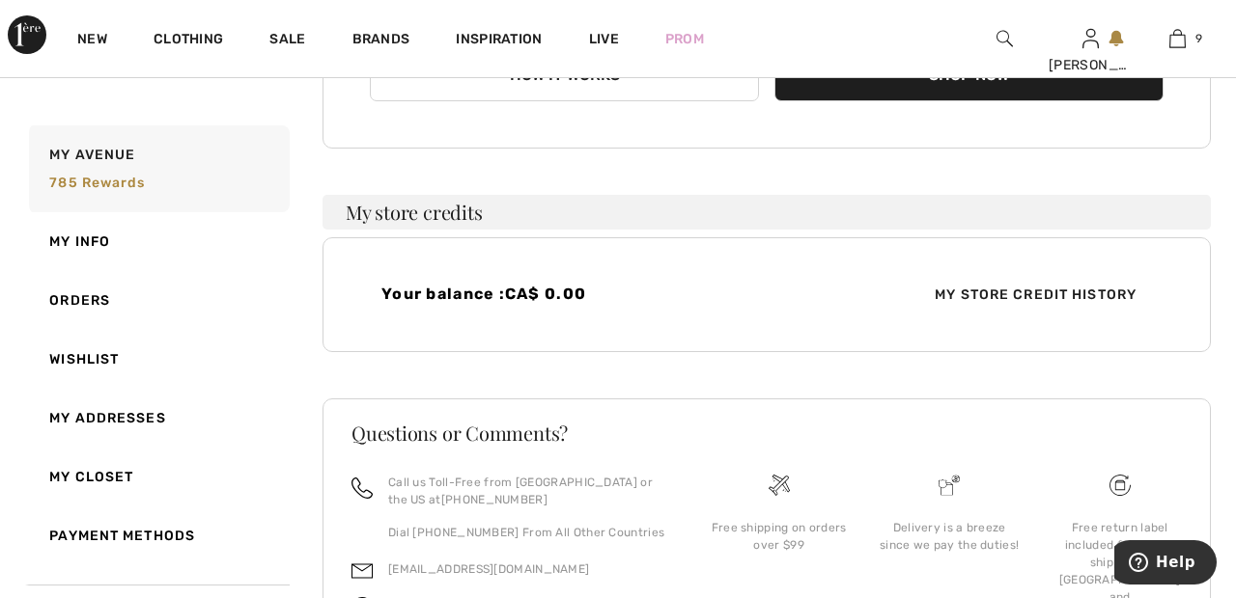
scroll to position [626, 0]
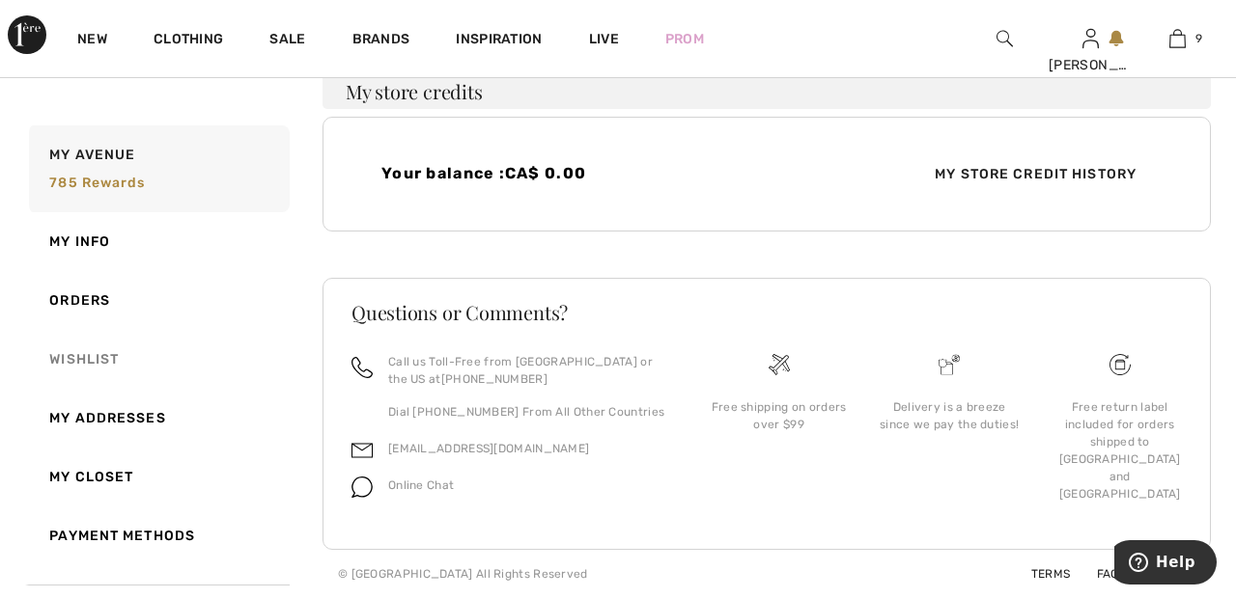
click at [97, 361] on link "Wishlist" at bounding box center [157, 359] width 264 height 59
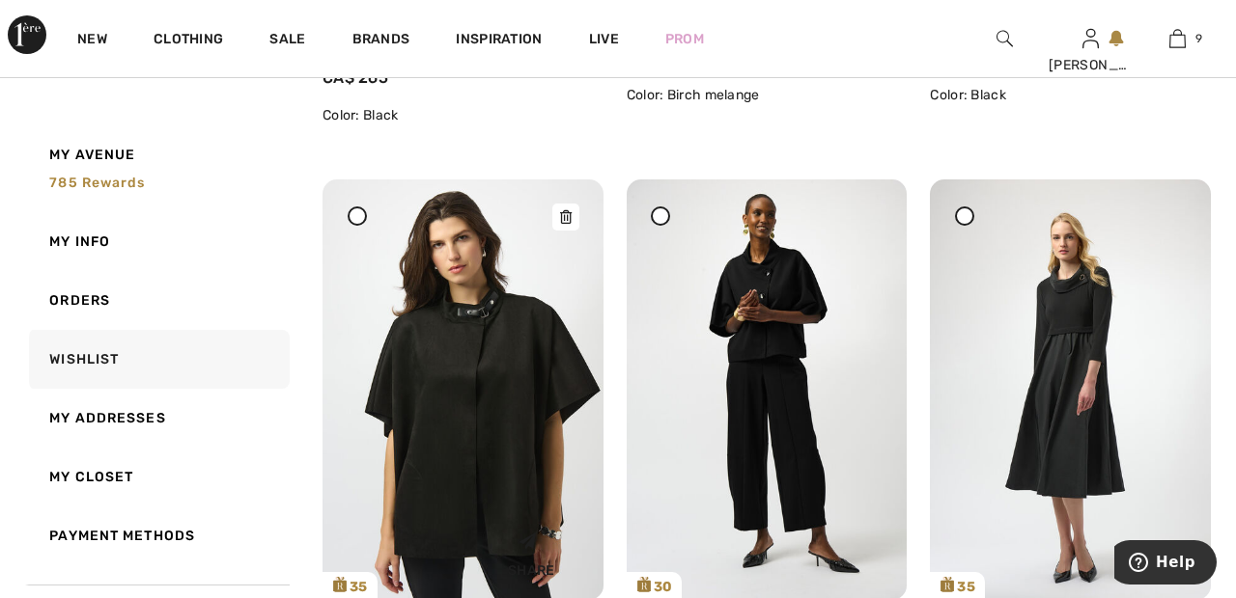
click at [504, 426] on img at bounding box center [462, 390] width 281 height 420
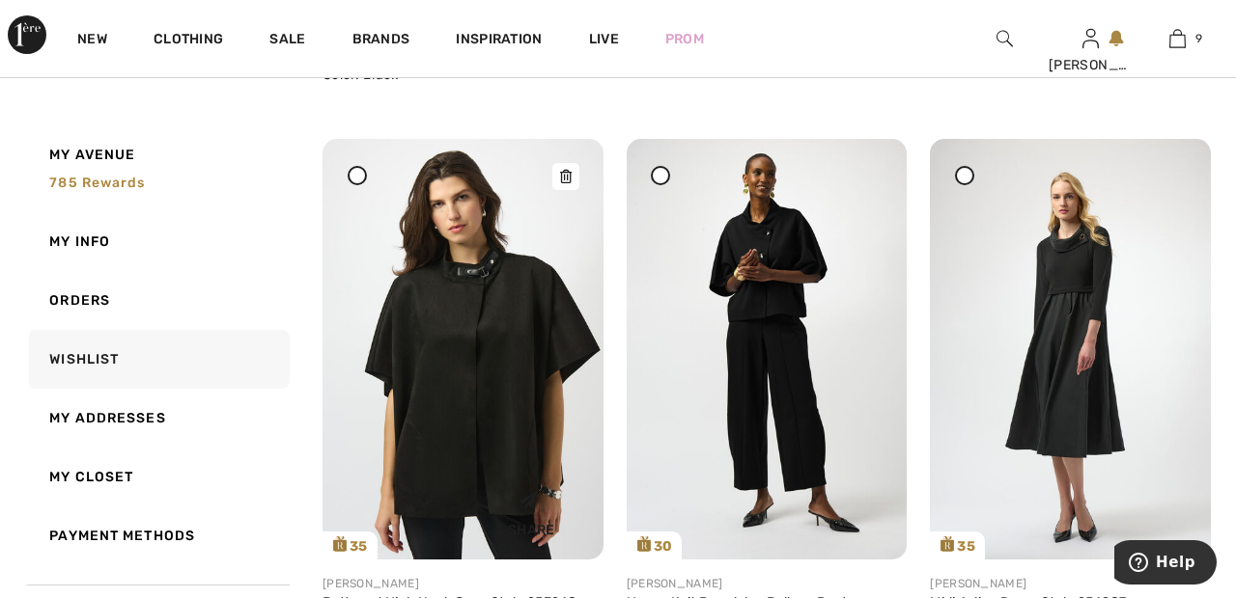
scroll to position [4594, 0]
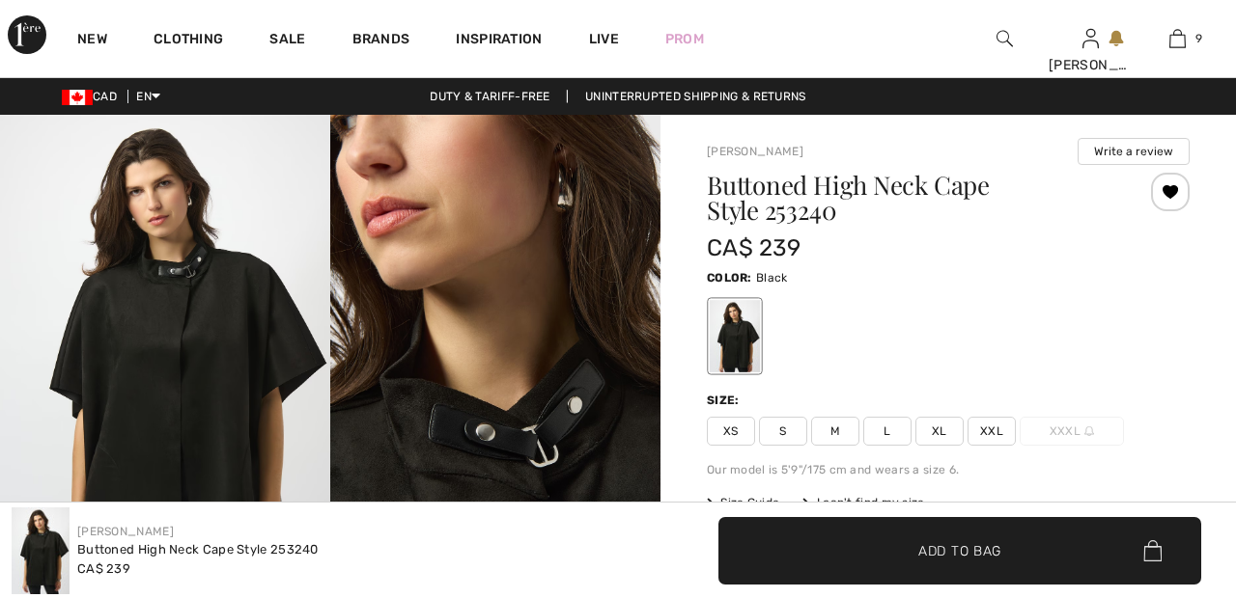
checkbox input "true"
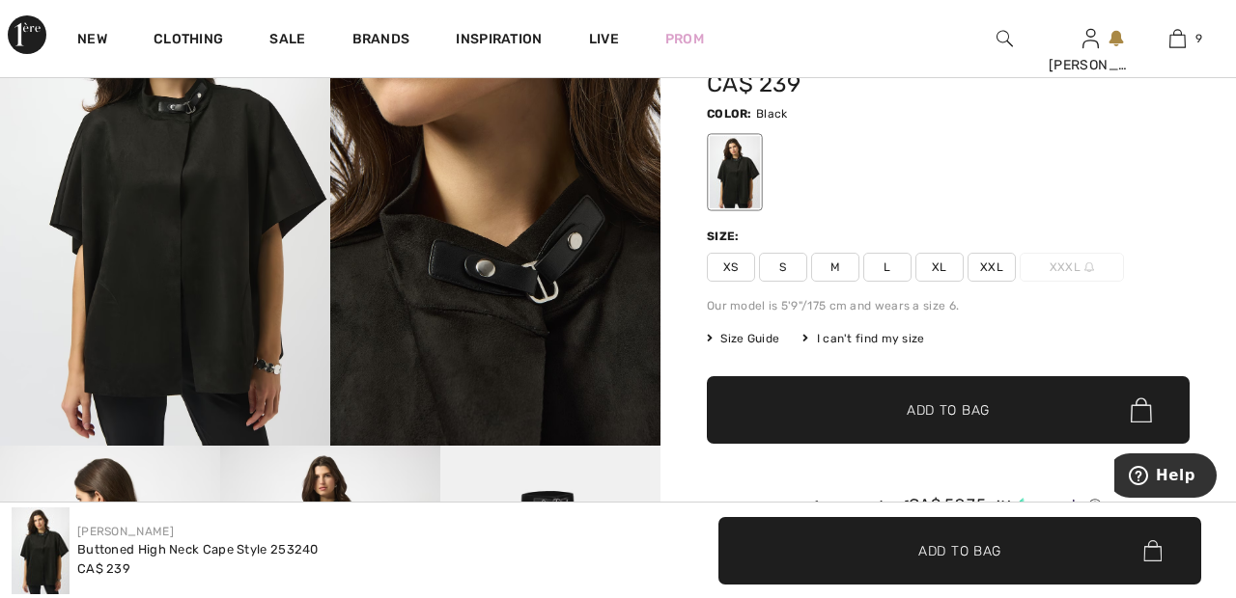
scroll to position [166, 0]
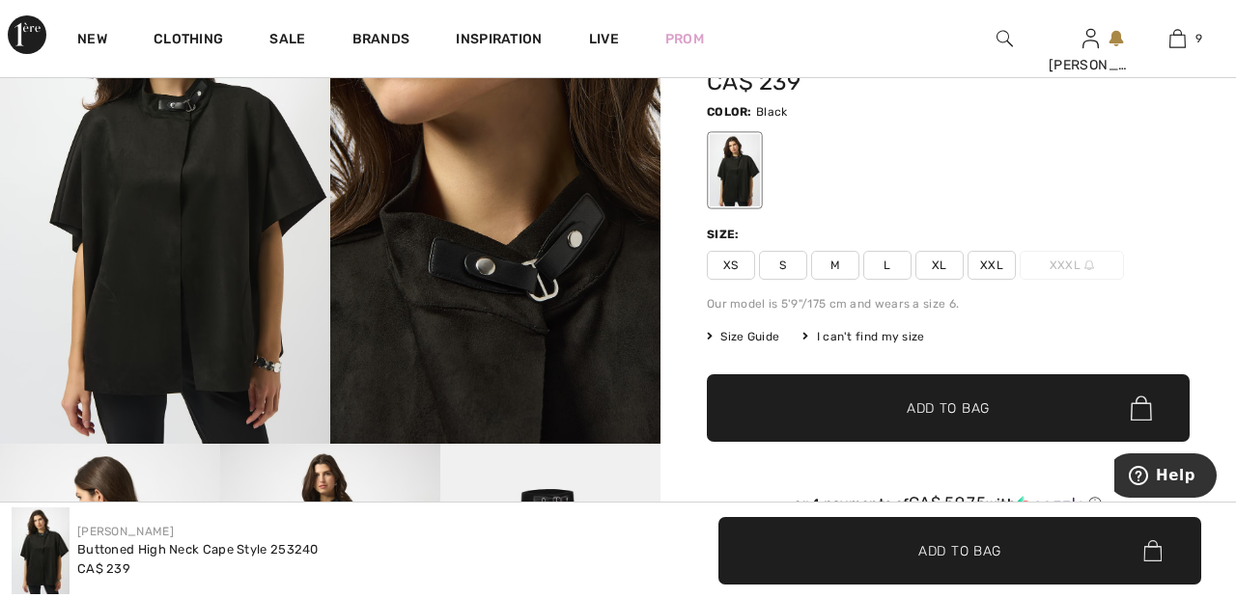
click at [1002, 259] on span "XXL" at bounding box center [991, 265] width 48 height 29
click at [1009, 410] on span "✔ Added to Bag Add to Bag" at bounding box center [948, 409] width 483 height 68
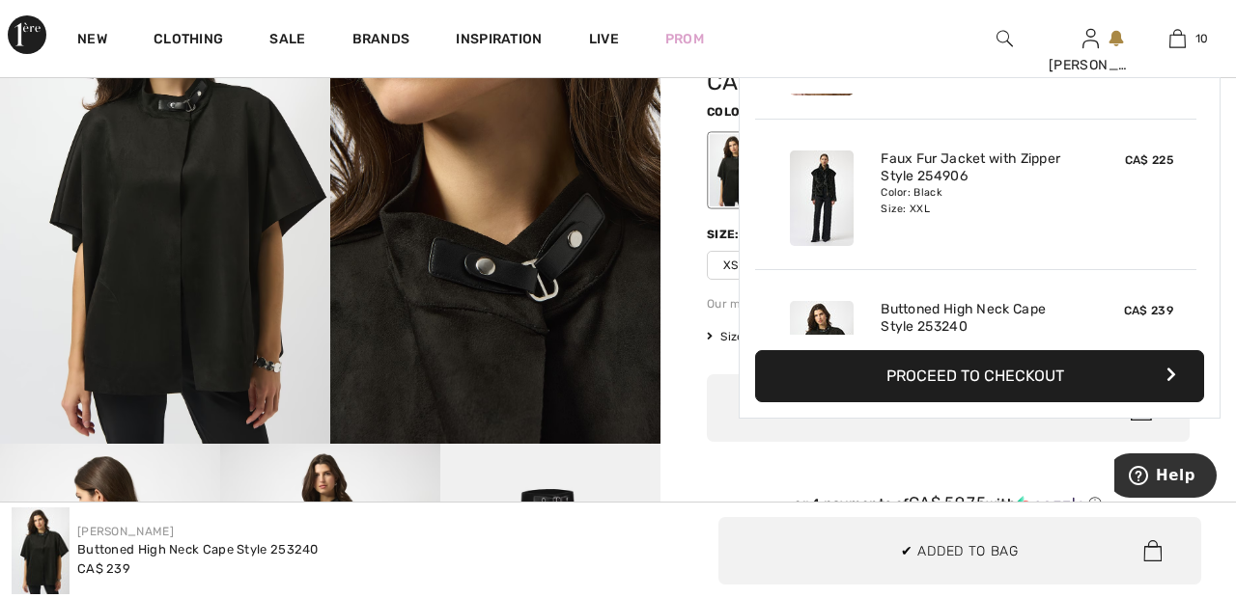
scroll to position [1264, 0]
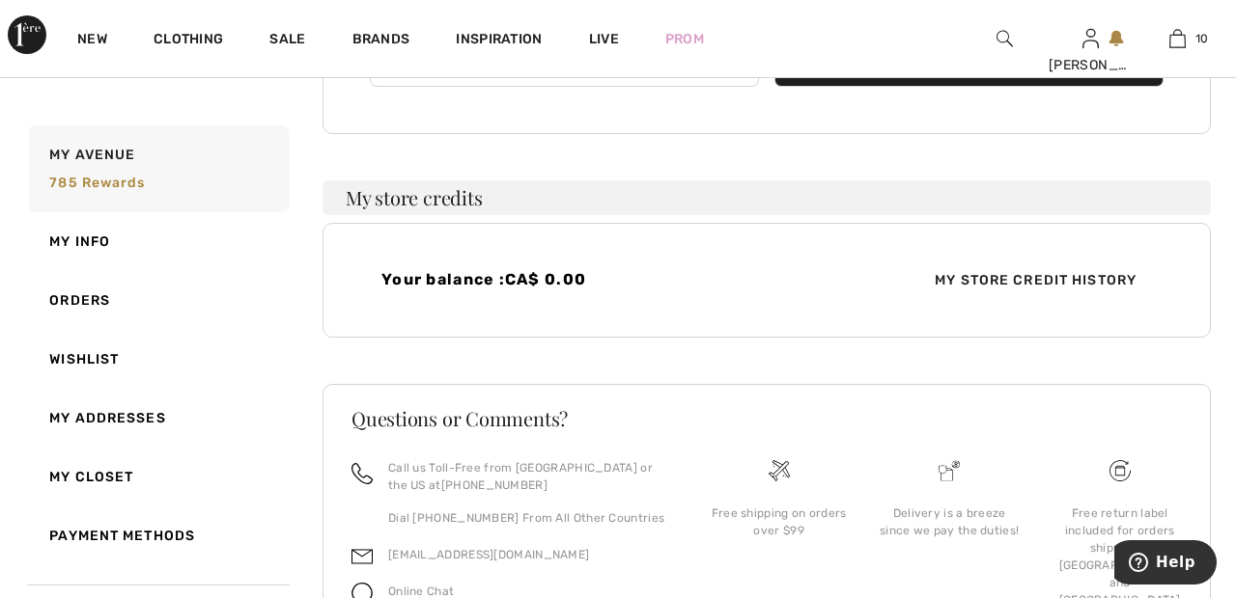
scroll to position [626, 0]
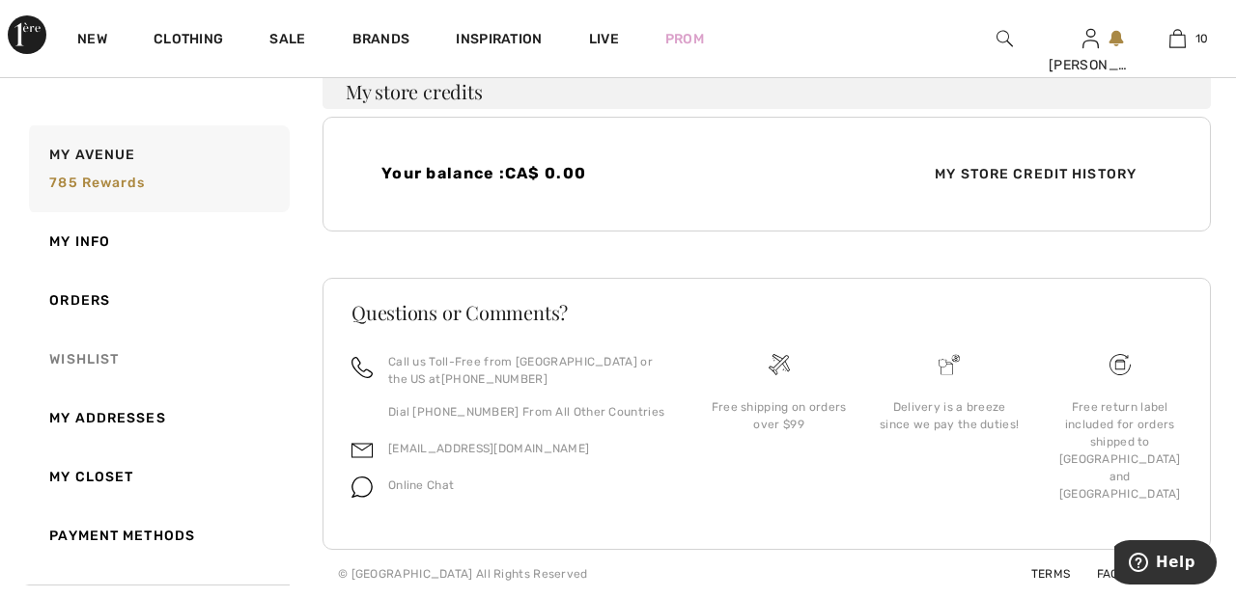
click at [108, 355] on link "Wishlist" at bounding box center [157, 359] width 264 height 59
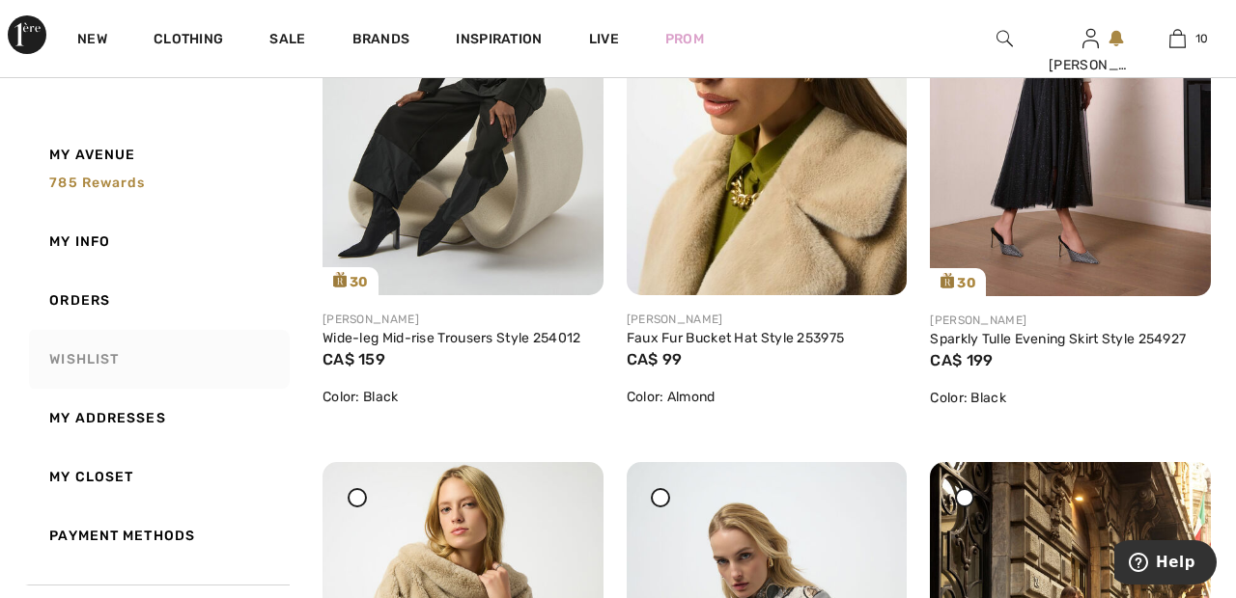
scroll to position [2968, 0]
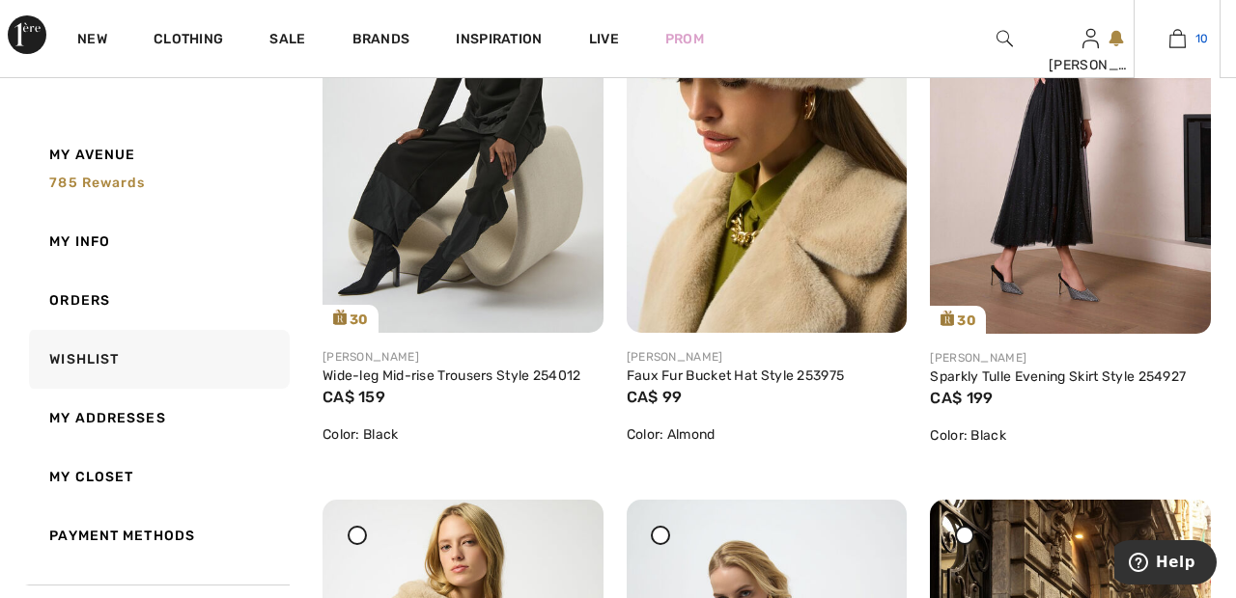
click at [1179, 48] on img at bounding box center [1177, 38] width 16 height 23
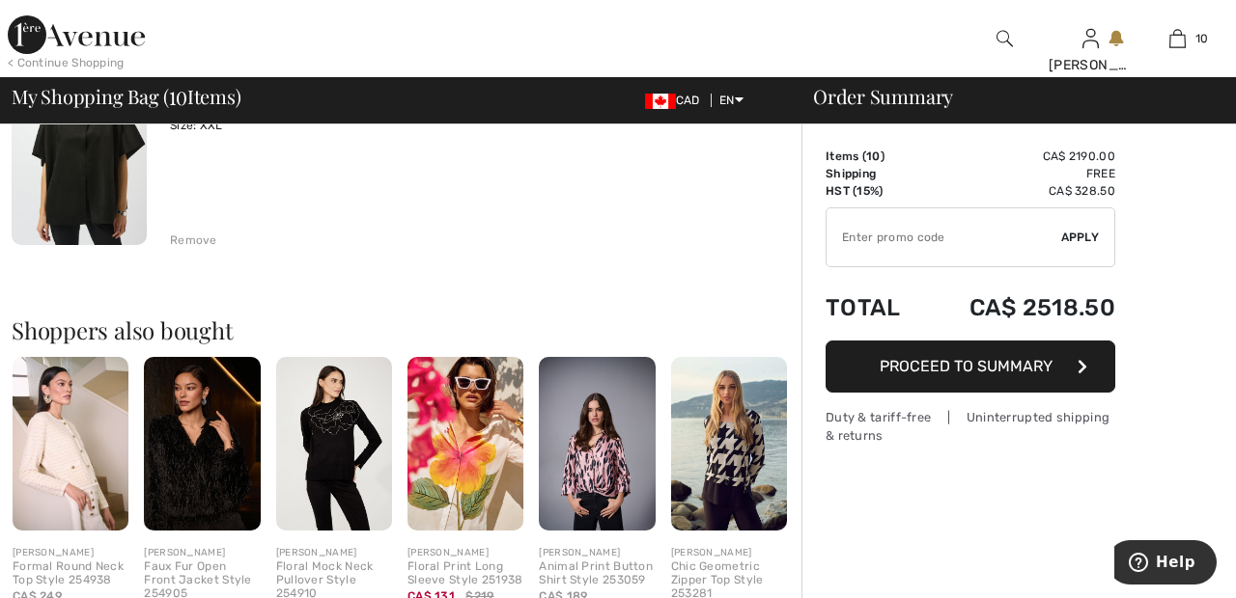
scroll to position [2305, 0]
